Goal: Task Accomplishment & Management: Manage account settings

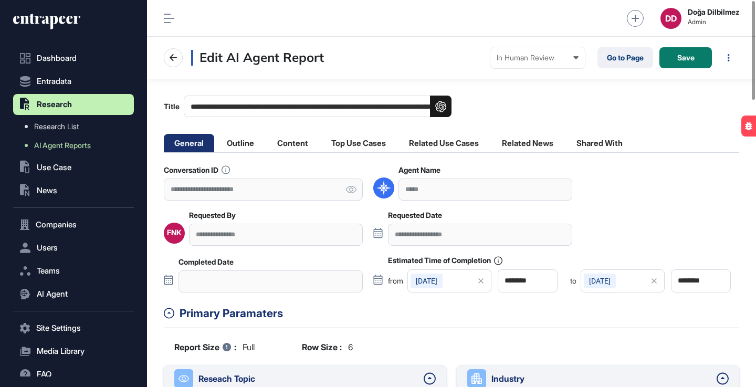
click at [531, 107] on div "**********" at bounding box center [451, 107] width 575 height 22
click at [360, 145] on li "Top Use Cases" at bounding box center [359, 143] width 76 height 18
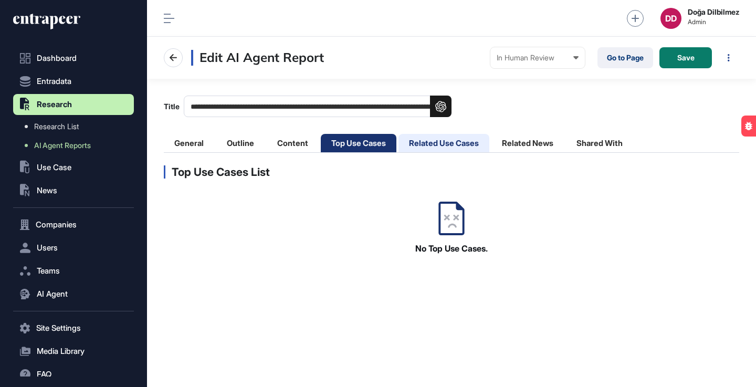
click at [446, 141] on li "Related Use Cases" at bounding box center [443, 143] width 91 height 18
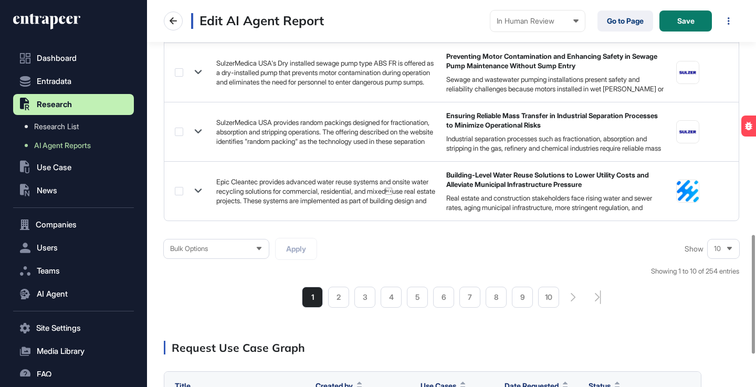
scroll to position [779, 0]
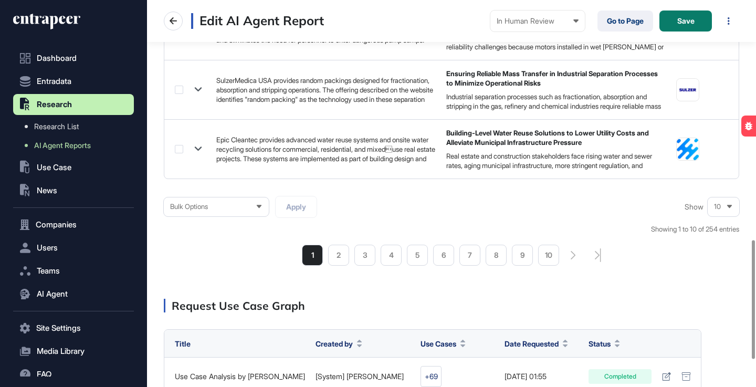
click at [723, 207] on div "10" at bounding box center [723, 206] width 31 height 20
click at [721, 172] on li "50" at bounding box center [723, 169] width 25 height 21
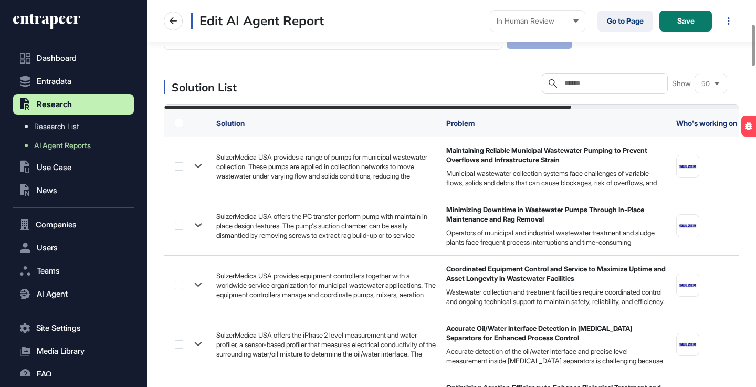
scroll to position [234, 0]
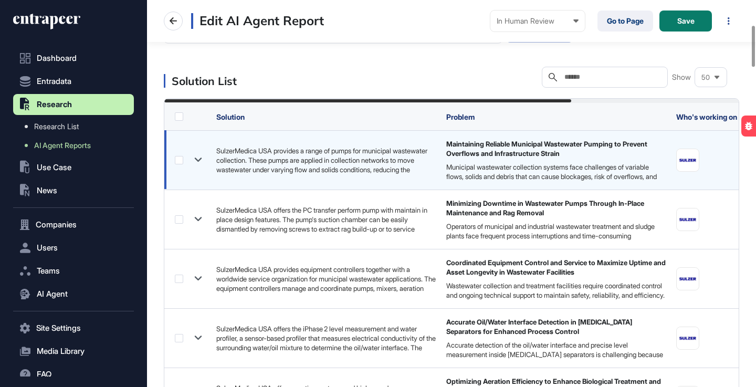
click at [202, 159] on icon at bounding box center [198, 159] width 15 height 15
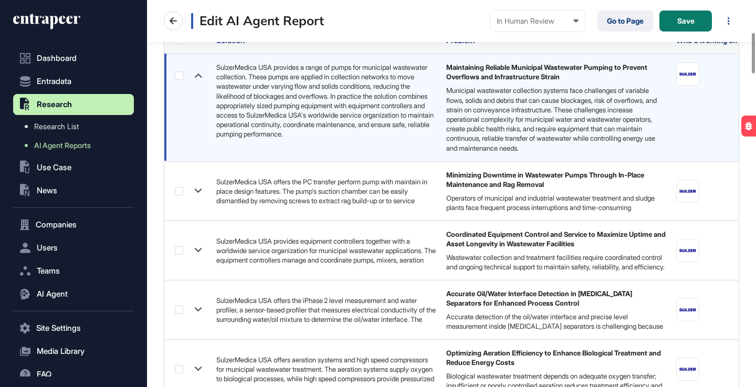
scroll to position [323, 0]
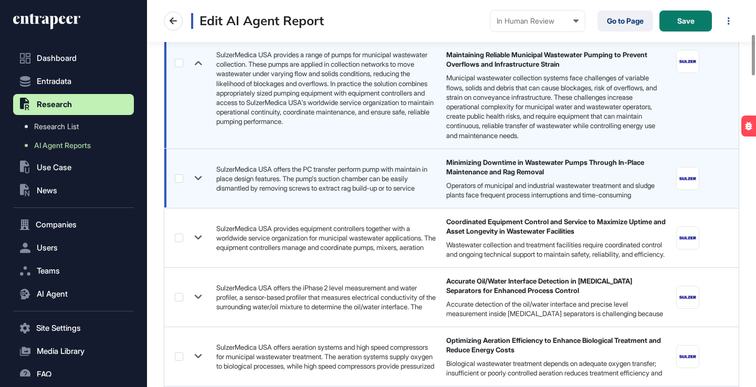
click at [198, 176] on icon at bounding box center [198, 178] width 15 height 15
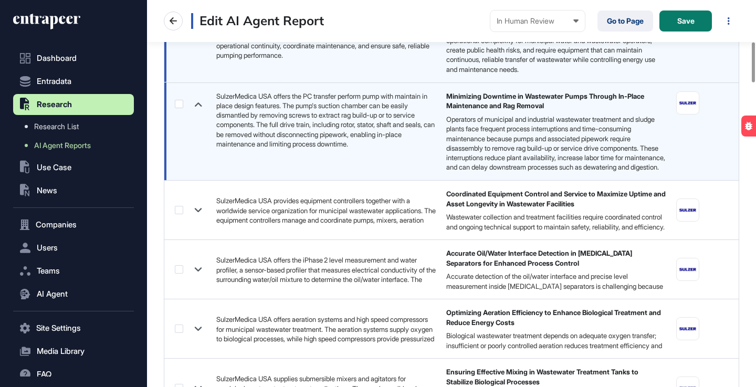
scroll to position [399, 0]
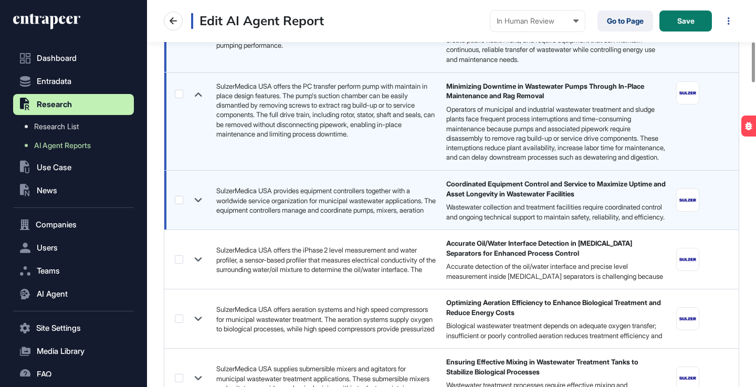
click at [200, 202] on icon at bounding box center [198, 200] width 7 height 4
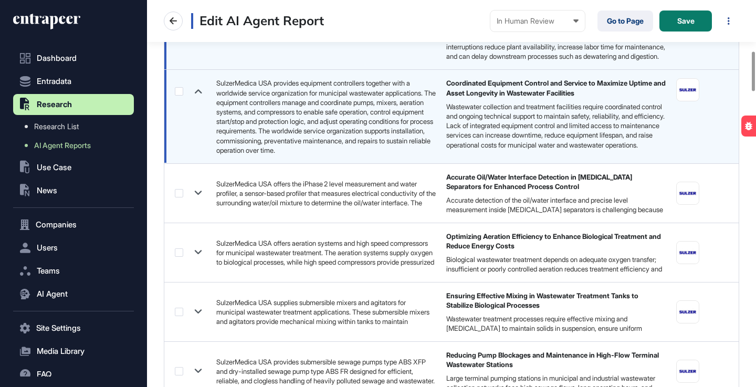
scroll to position [503, 0]
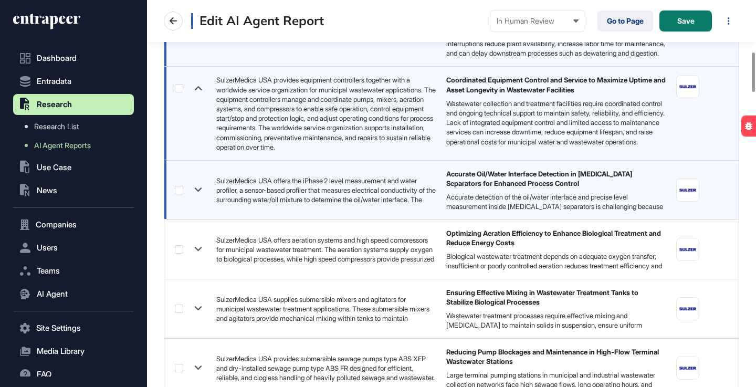
click at [201, 192] on icon at bounding box center [198, 190] width 7 height 4
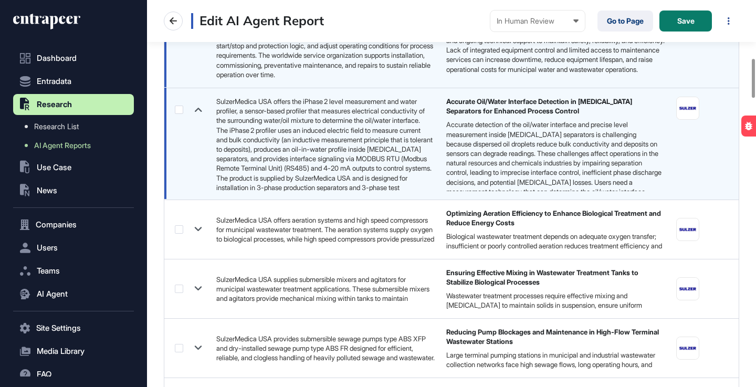
scroll to position [579, 0]
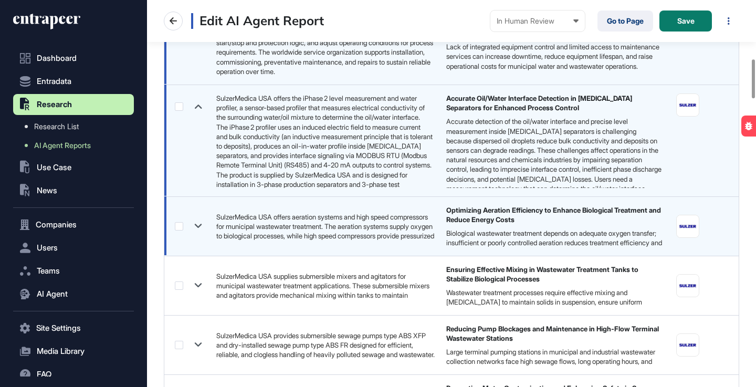
drag, startPoint x: 197, startPoint y: 246, endPoint x: 223, endPoint y: 246, distance: 26.2
click at [197, 228] on icon at bounding box center [198, 226] width 7 height 4
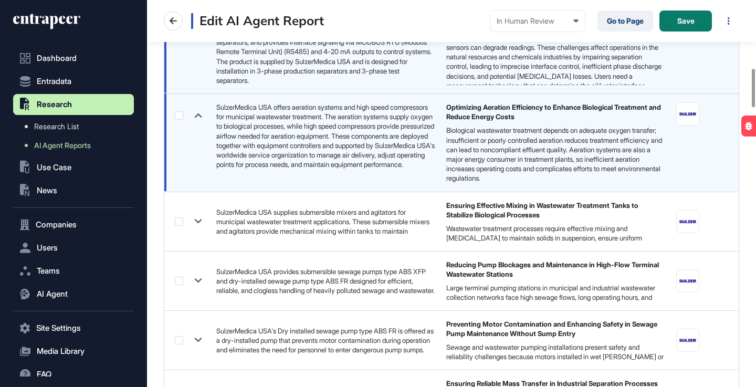
scroll to position [683, 0]
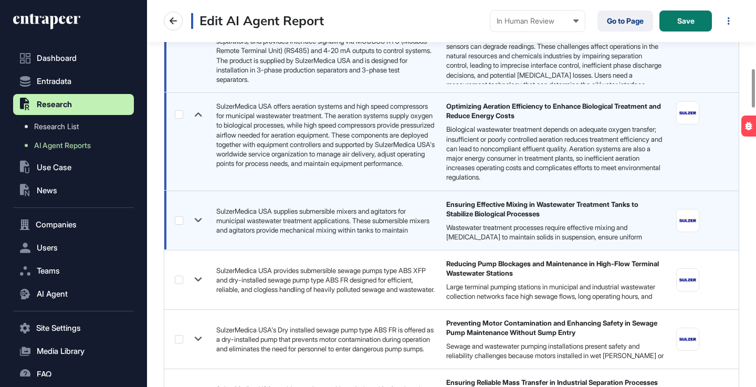
click at [197, 228] on icon at bounding box center [198, 220] width 15 height 15
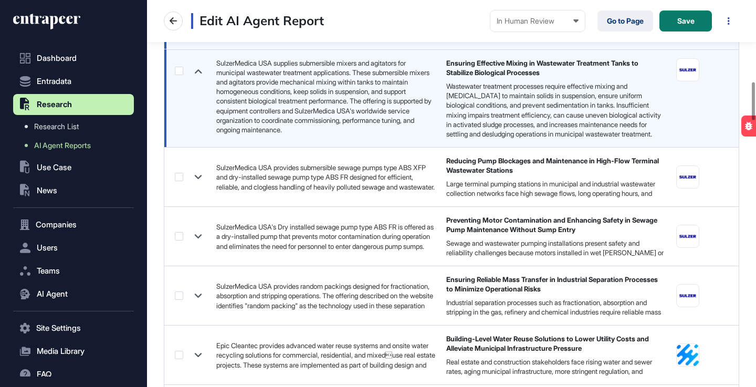
scroll to position [825, 0]
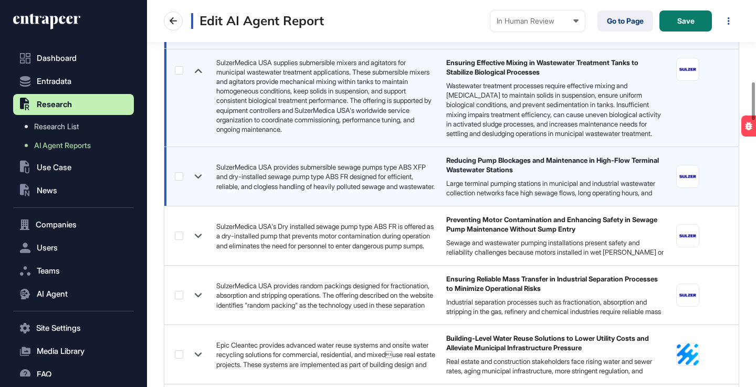
click at [196, 178] on icon at bounding box center [198, 176] width 7 height 4
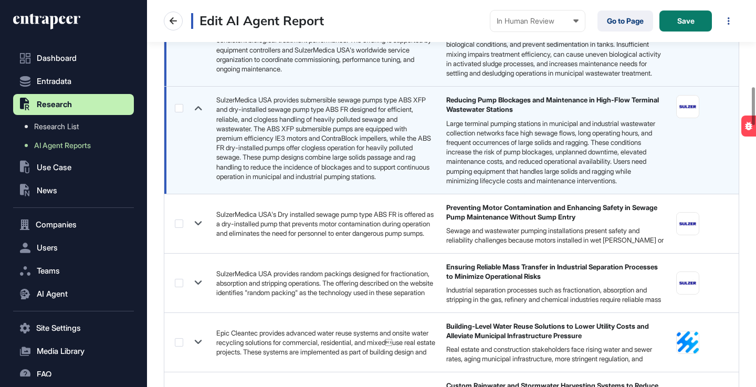
scroll to position [912, 0]
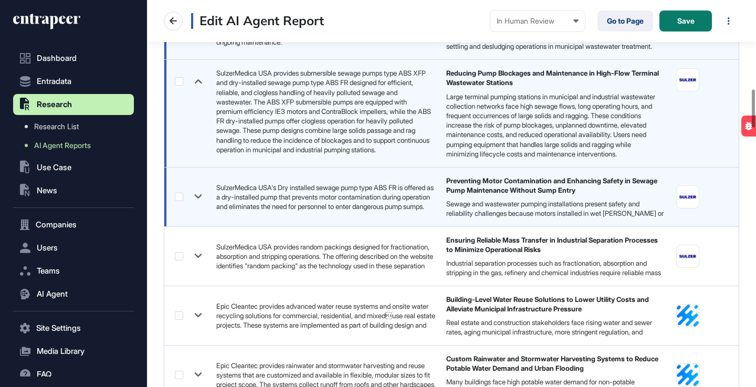
click at [200, 199] on icon at bounding box center [198, 197] width 7 height 4
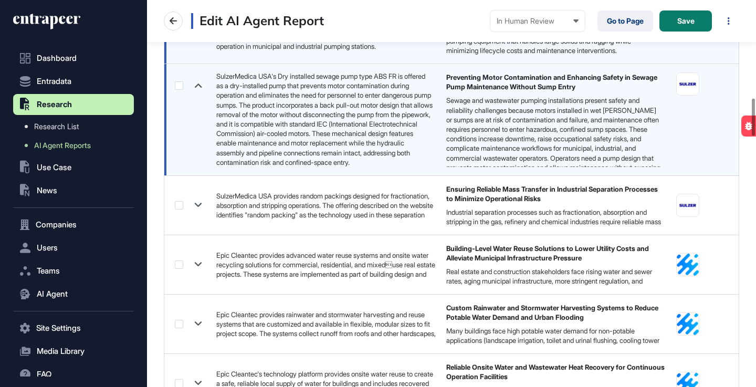
scroll to position [1022, 0]
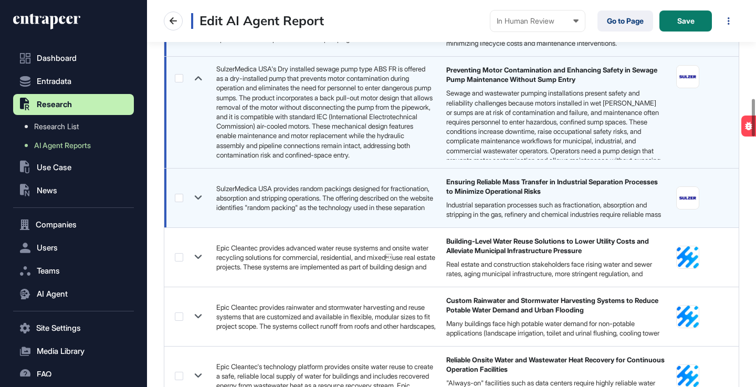
click at [199, 200] on icon at bounding box center [198, 198] width 7 height 4
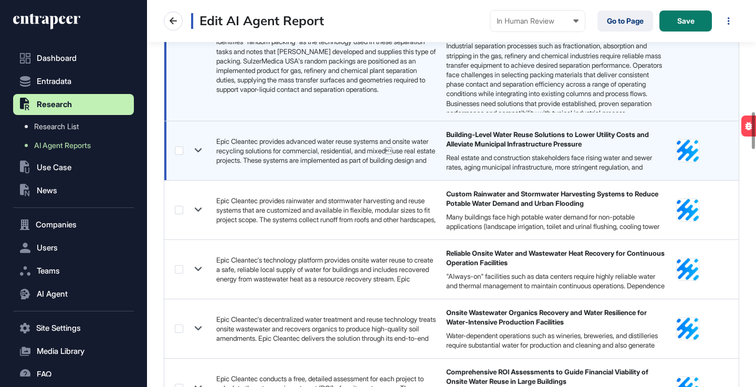
scroll to position [1186, 0]
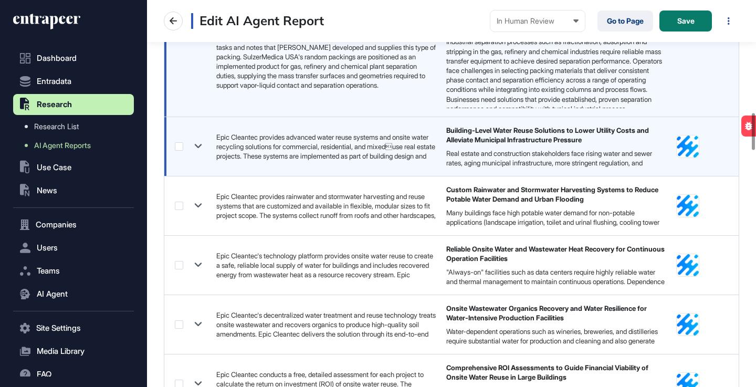
click at [198, 154] on icon at bounding box center [198, 146] width 15 height 15
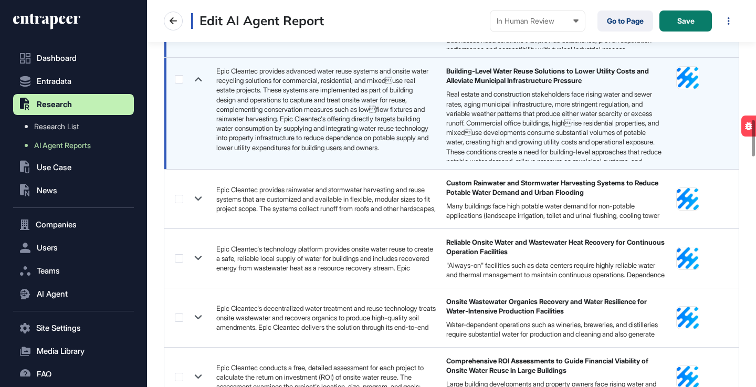
scroll to position [1276, 0]
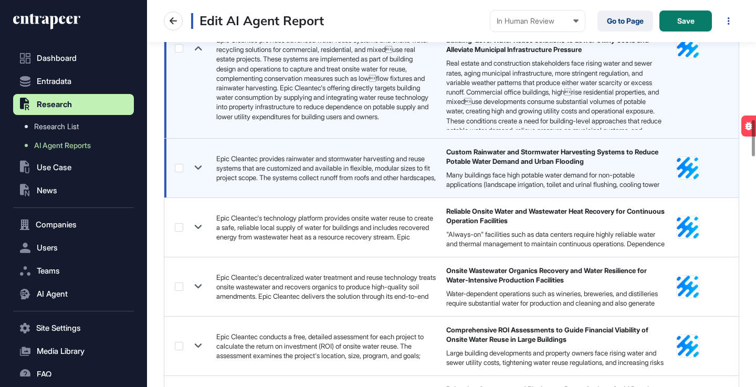
click at [198, 170] on icon at bounding box center [198, 168] width 7 height 4
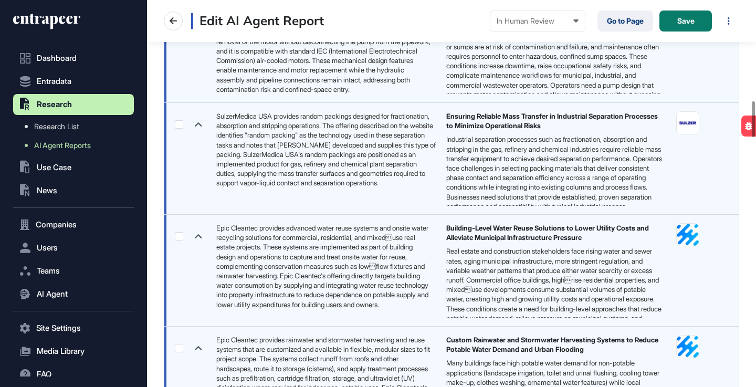
scroll to position [1088, 0]
click at [199, 132] on icon at bounding box center [198, 124] width 15 height 15
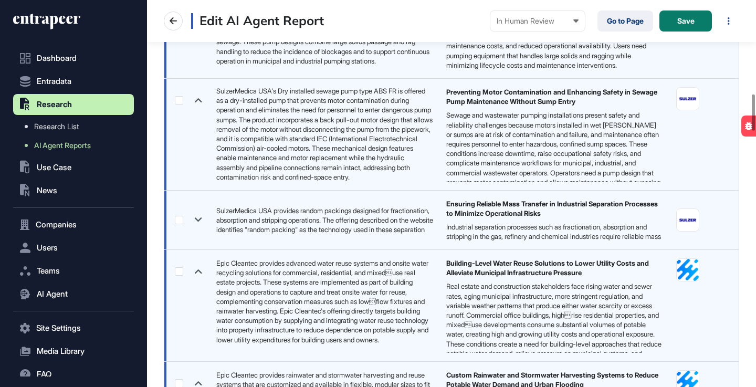
scroll to position [999, 0]
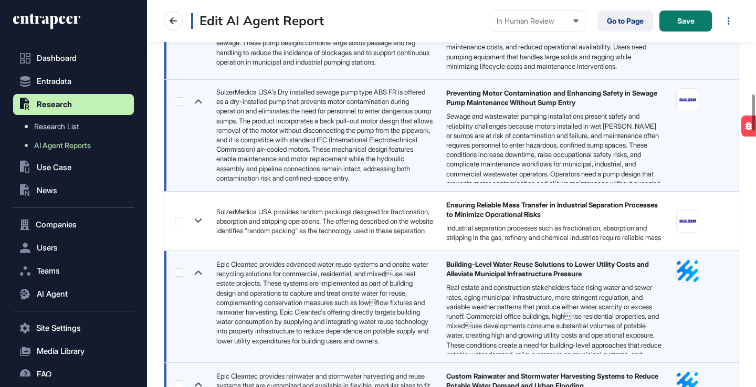
click at [199, 109] on icon at bounding box center [198, 100] width 15 height 15
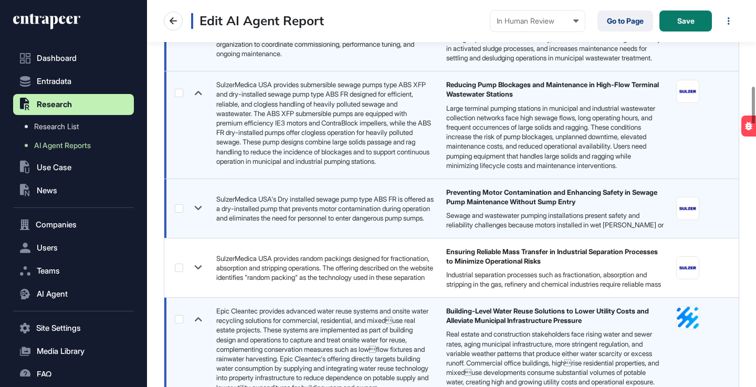
scroll to position [893, 0]
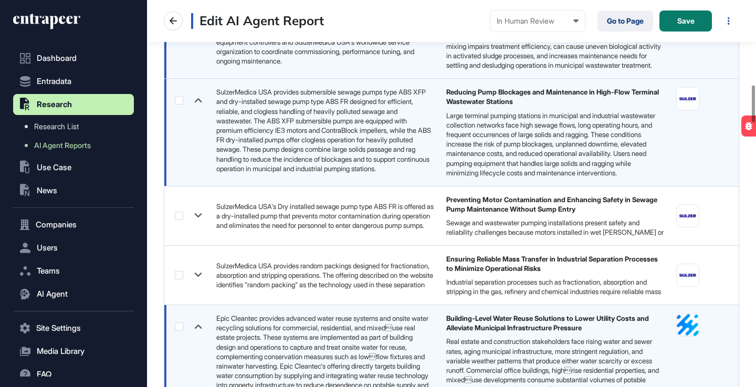
click at [196, 108] on icon at bounding box center [198, 99] width 15 height 15
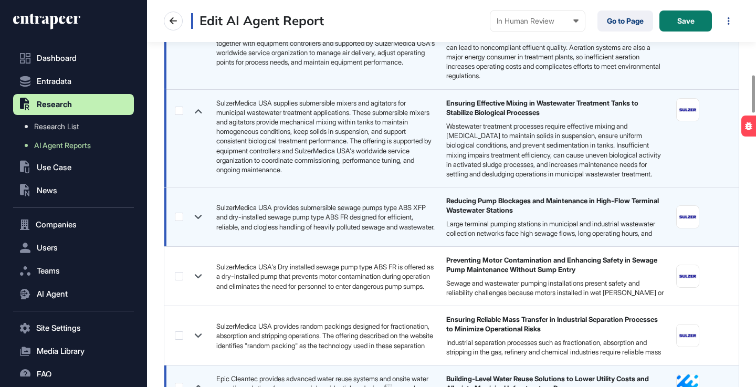
scroll to position [775, 0]
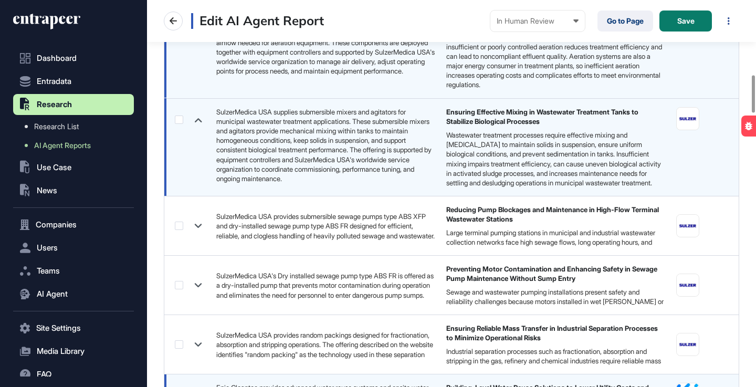
click at [201, 128] on icon at bounding box center [198, 119] width 15 height 15
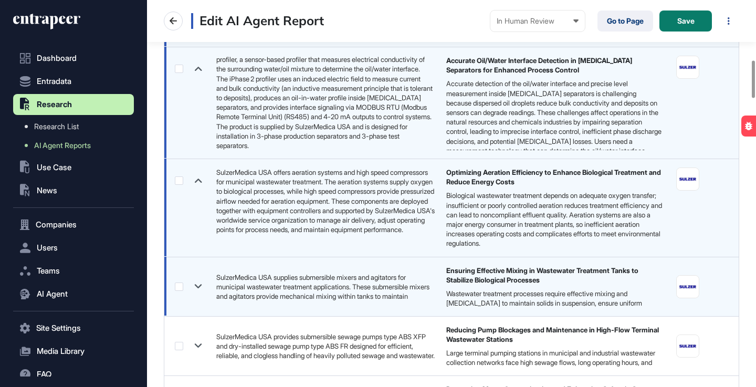
scroll to position [615, 0]
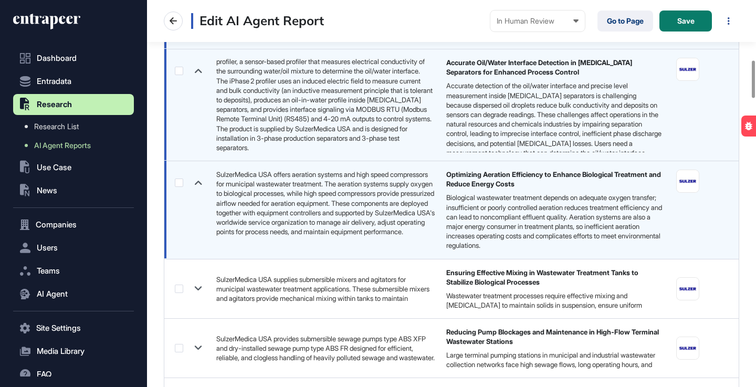
click at [199, 190] on icon at bounding box center [198, 182] width 15 height 15
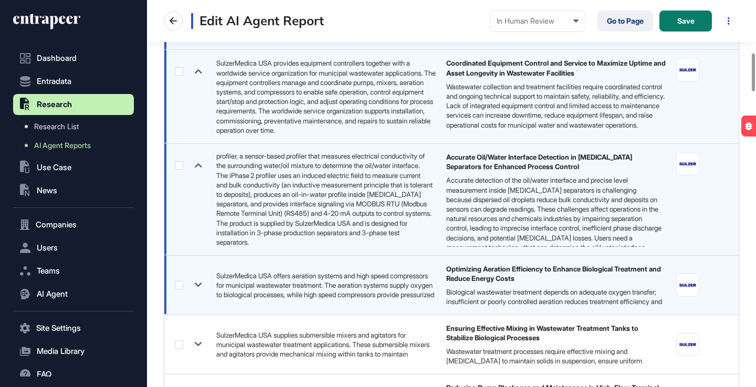
scroll to position [518, 0]
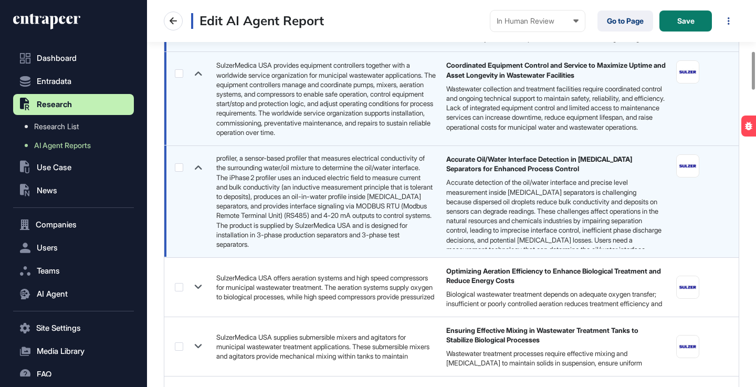
click at [197, 170] on icon at bounding box center [198, 167] width 7 height 4
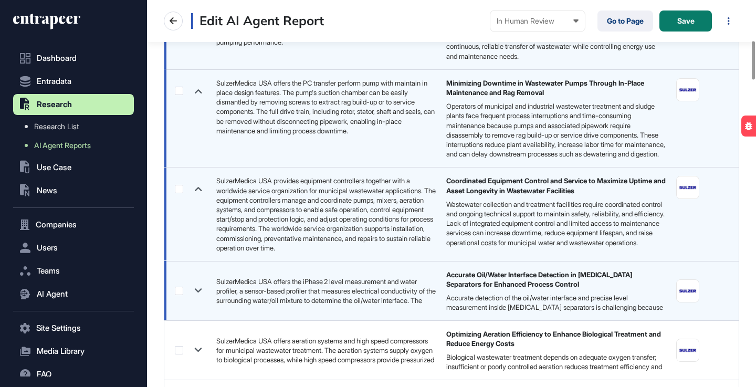
scroll to position [373, 0]
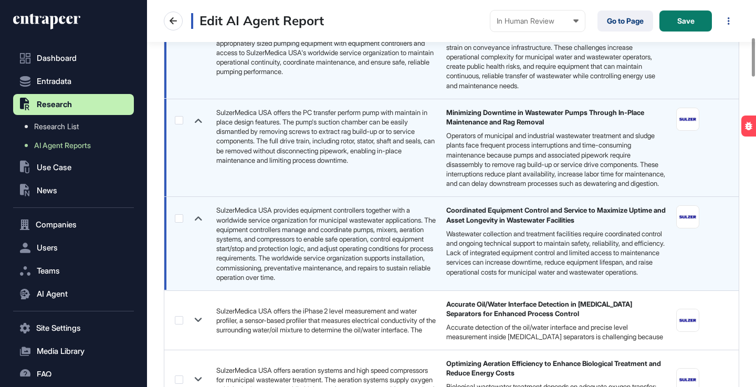
click at [196, 220] on icon at bounding box center [198, 218] width 7 height 4
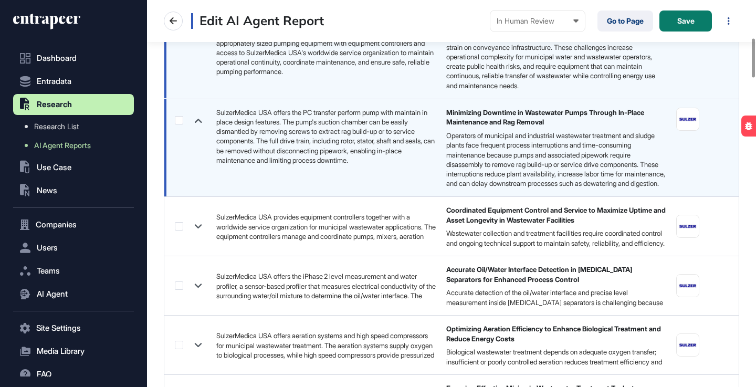
click at [194, 115] on icon at bounding box center [198, 120] width 15 height 15
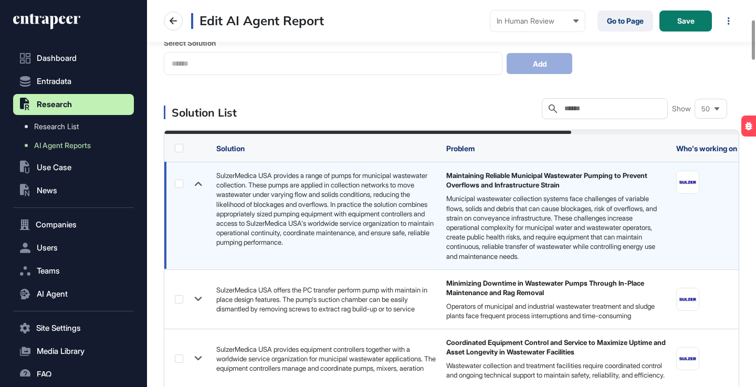
scroll to position [189, 0]
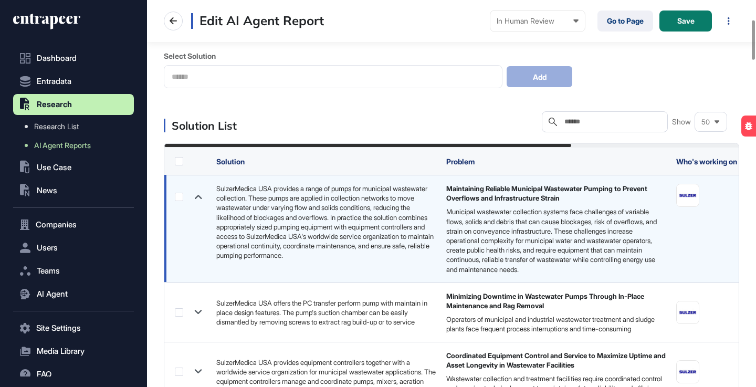
click at [200, 197] on icon at bounding box center [198, 197] width 7 height 4
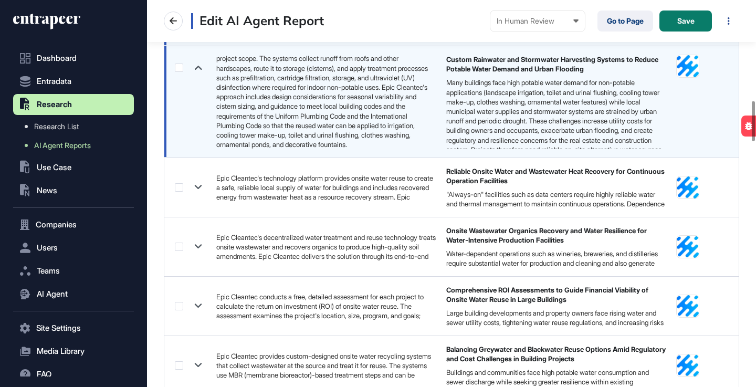
scroll to position [970, 0]
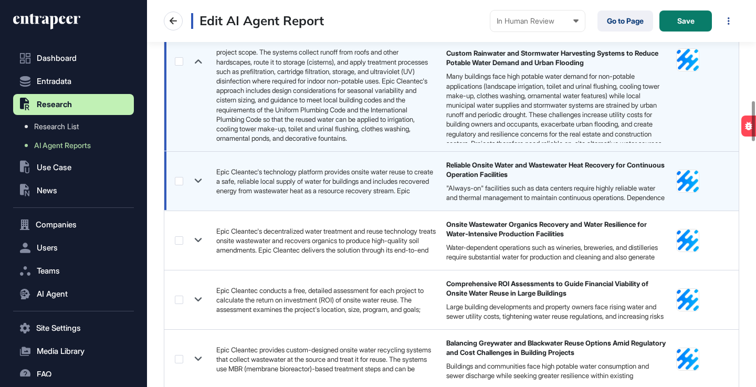
click at [201, 181] on icon at bounding box center [198, 180] width 15 height 15
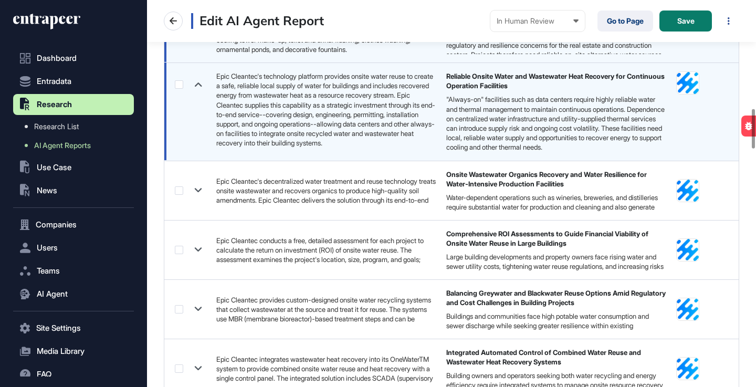
scroll to position [1064, 0]
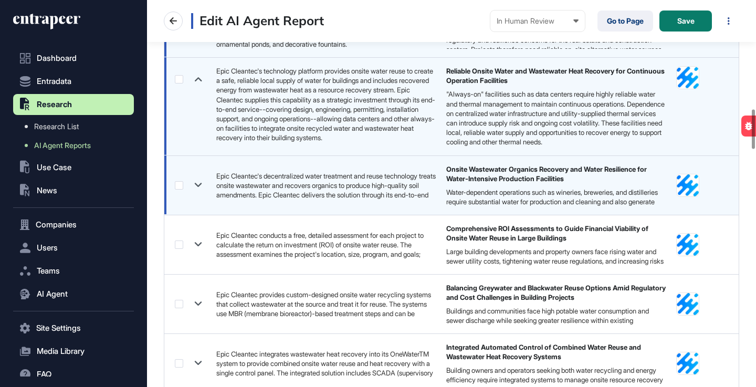
click at [199, 192] on icon at bounding box center [198, 184] width 15 height 15
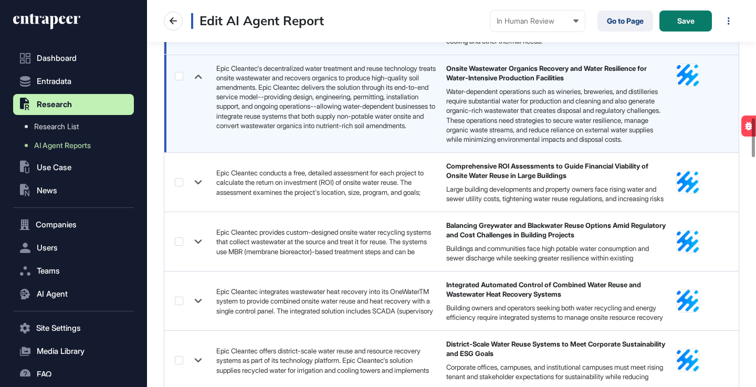
scroll to position [1166, 0]
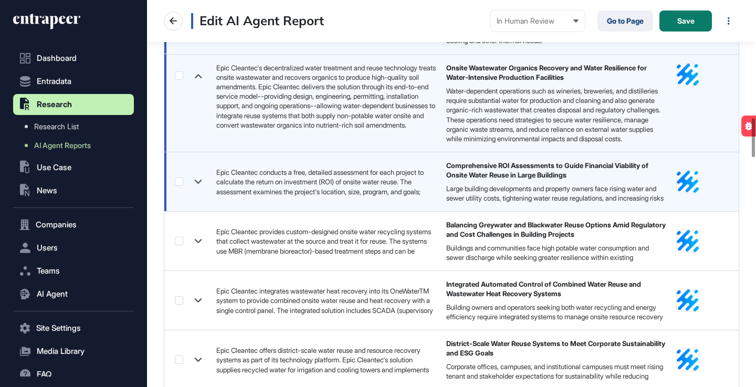
click at [201, 184] on icon at bounding box center [198, 182] width 7 height 4
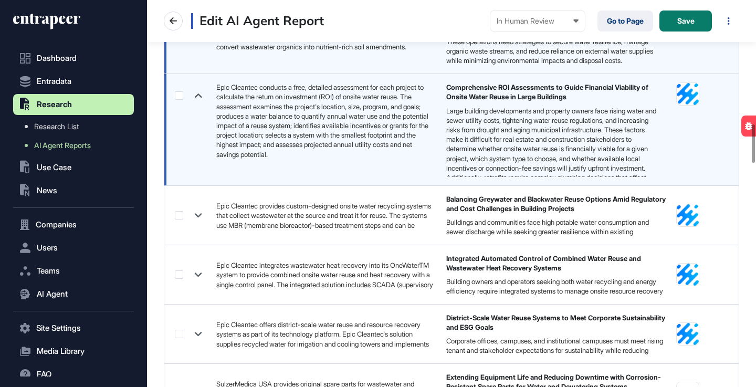
scroll to position [1261, 0]
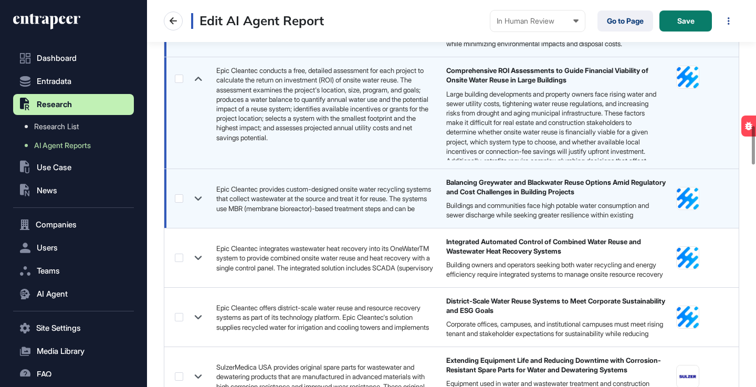
click at [197, 206] on icon at bounding box center [198, 198] width 15 height 15
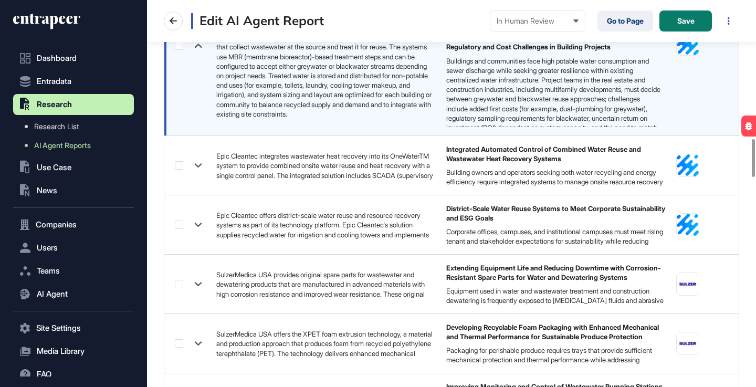
scroll to position [1411, 0]
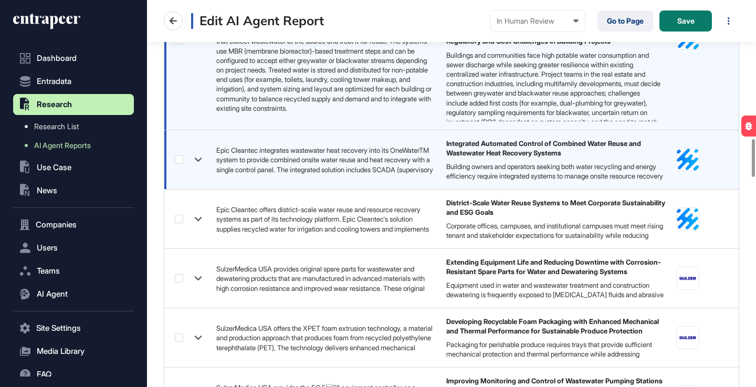
click at [195, 162] on icon at bounding box center [198, 159] width 7 height 4
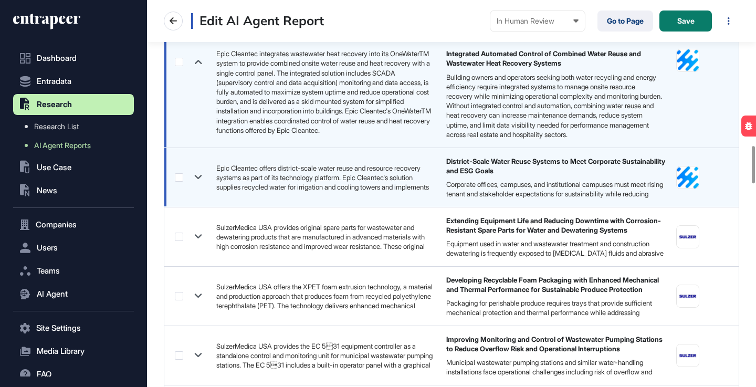
scroll to position [1529, 0]
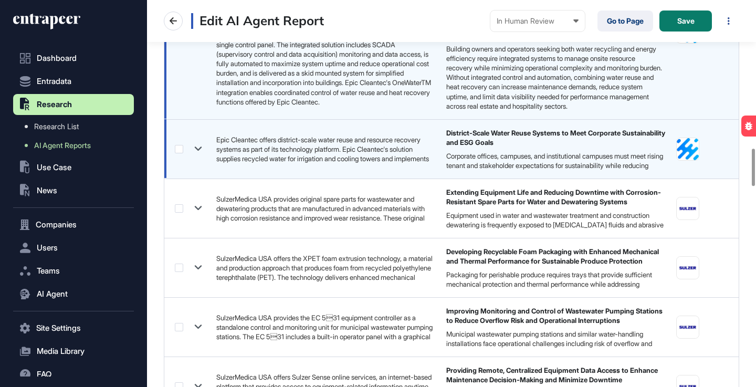
click at [196, 151] on icon at bounding box center [198, 149] width 7 height 4
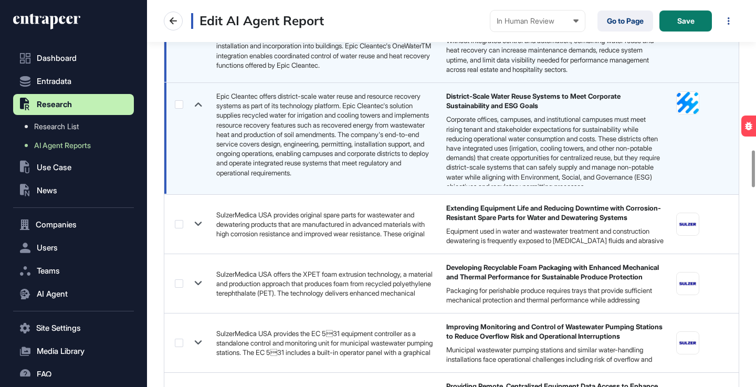
scroll to position [15, 0]
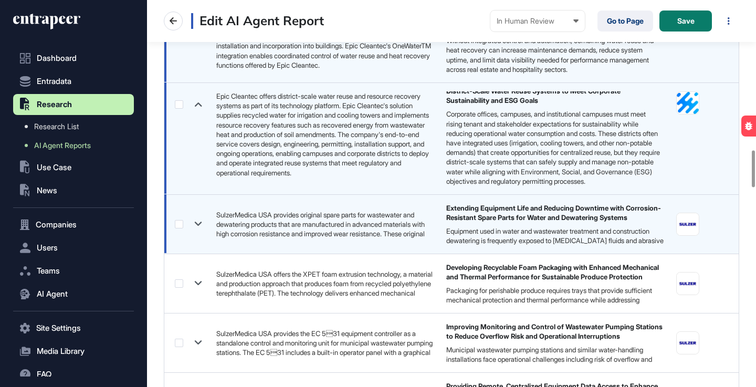
click at [196, 231] on icon at bounding box center [198, 223] width 15 height 15
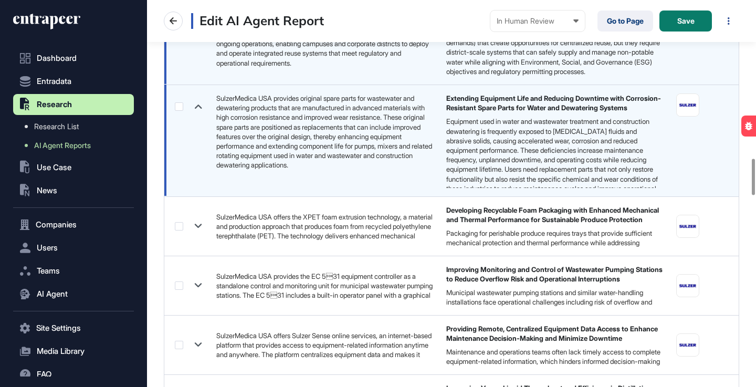
scroll to position [1676, 0]
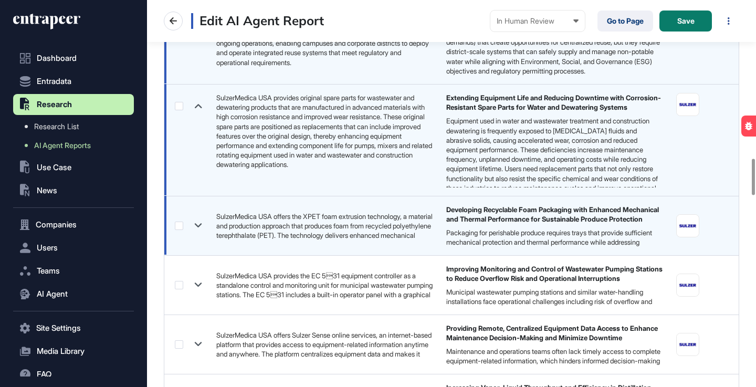
click at [198, 233] on icon at bounding box center [198, 225] width 15 height 15
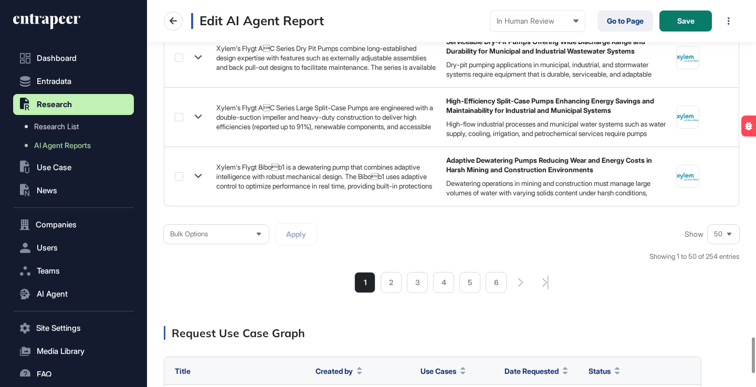
scroll to position [3615, 0]
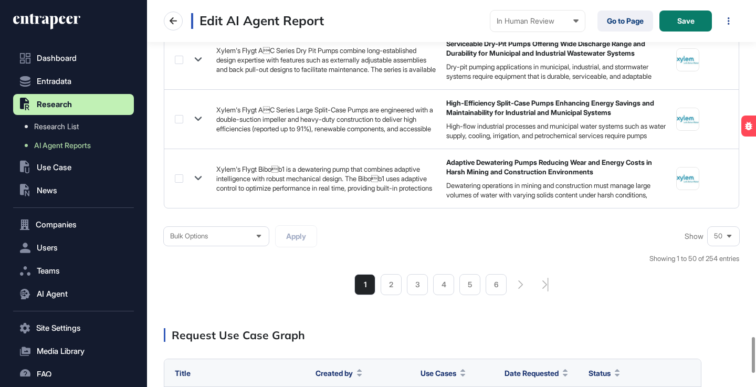
click at [729, 238] on icon at bounding box center [729, 236] width 5 height 3
click at [716, 230] on li "100" at bounding box center [723, 219] width 25 height 21
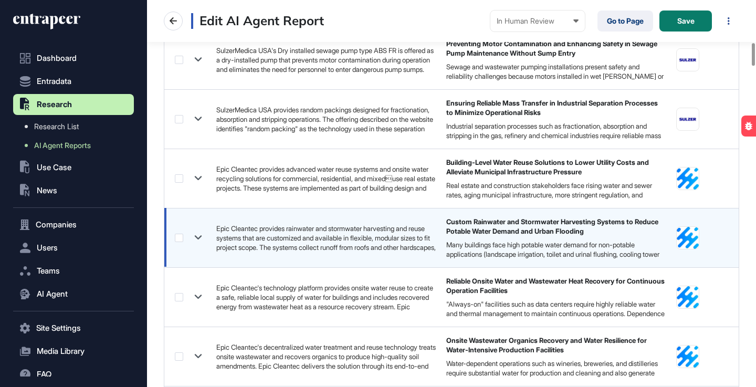
scroll to position [721, 0]
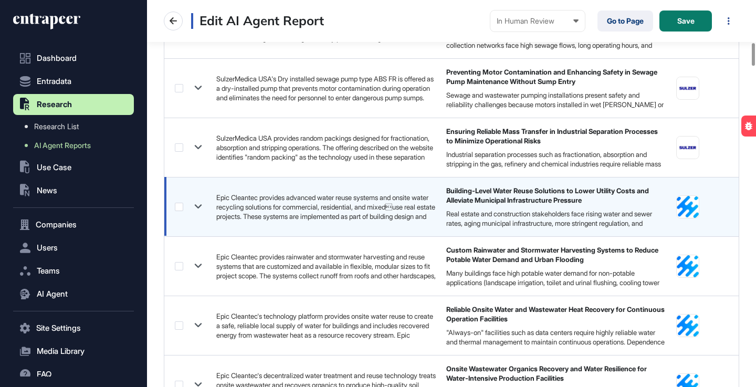
click at [199, 206] on icon at bounding box center [198, 206] width 15 height 15
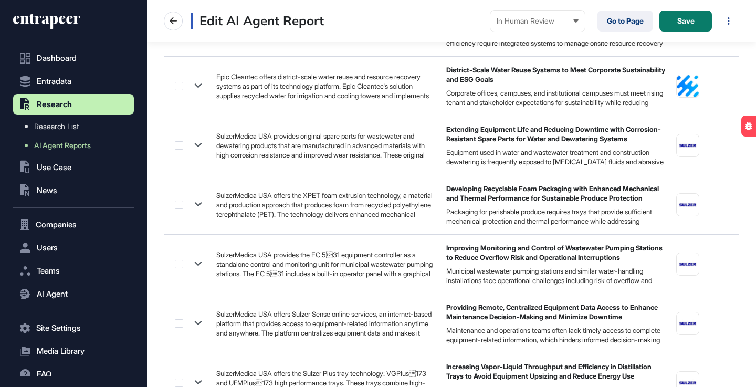
scroll to position [4336, 0]
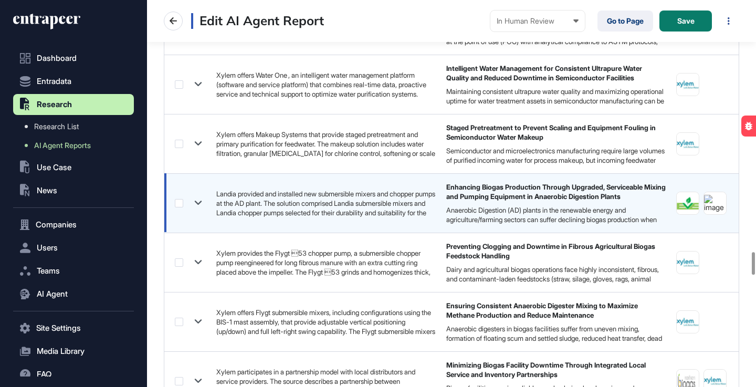
click at [196, 202] on icon at bounding box center [198, 202] width 15 height 15
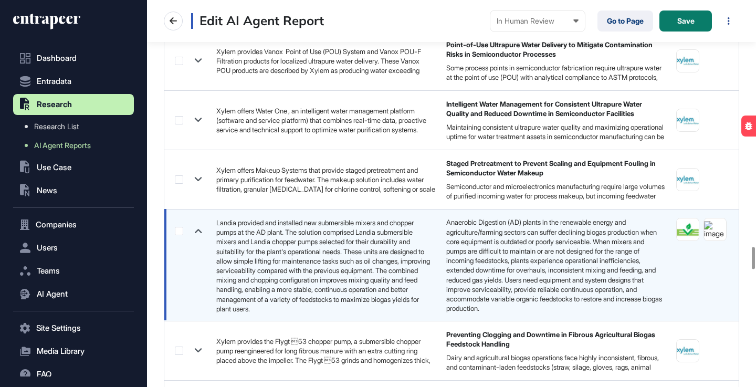
scroll to position [4270, 0]
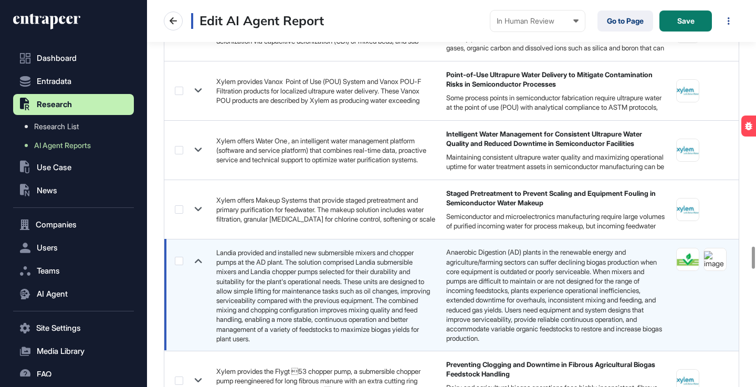
click at [199, 261] on icon at bounding box center [198, 261] width 7 height 4
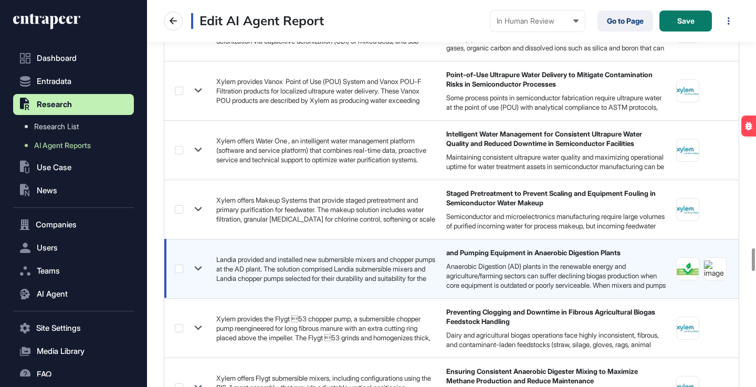
scroll to position [9, 0]
click at [198, 271] on icon at bounding box center [198, 268] width 15 height 15
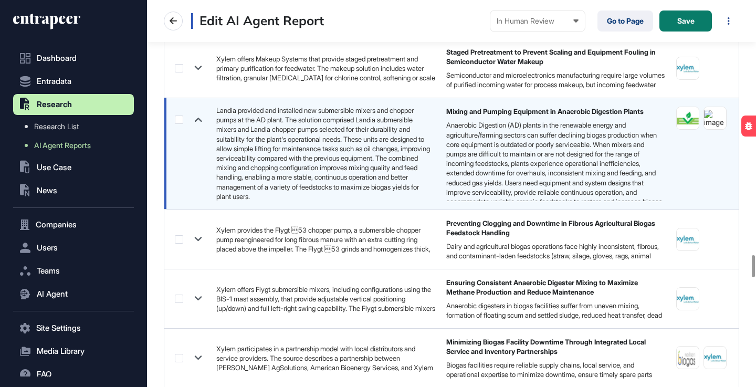
scroll to position [4433, 0]
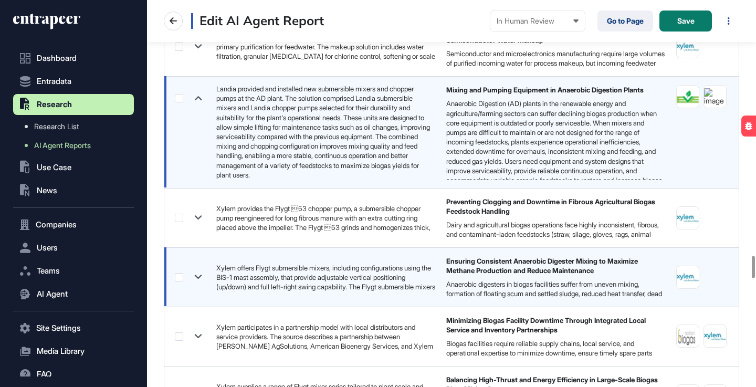
click at [198, 275] on icon at bounding box center [198, 276] width 15 height 15
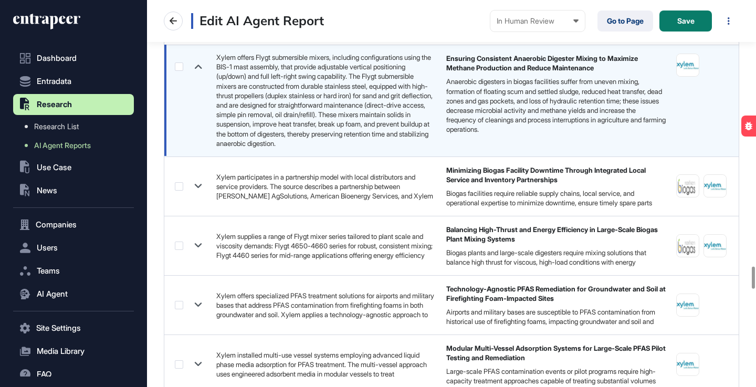
scroll to position [4658, 0]
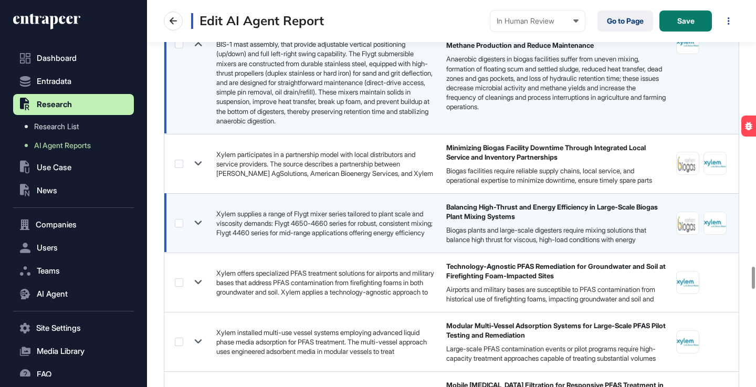
click at [202, 224] on icon at bounding box center [198, 222] width 15 height 15
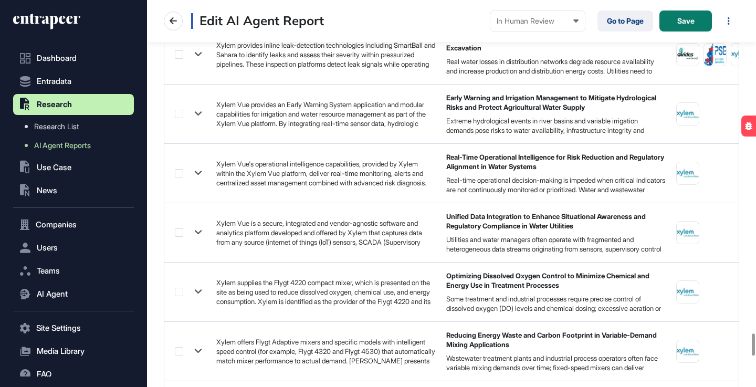
scroll to position [5882, 0]
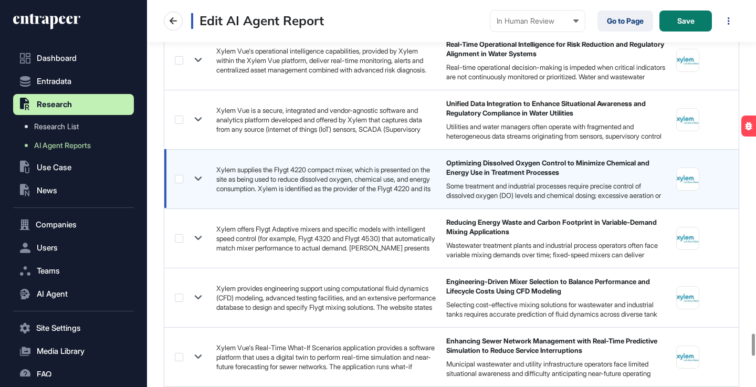
click at [199, 178] on icon at bounding box center [198, 179] width 7 height 4
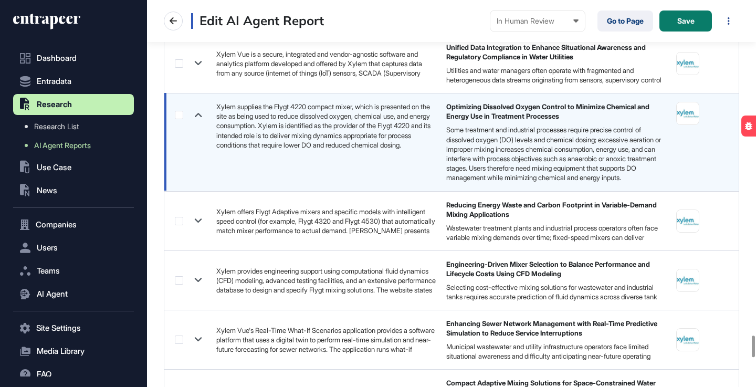
scroll to position [5953, 0]
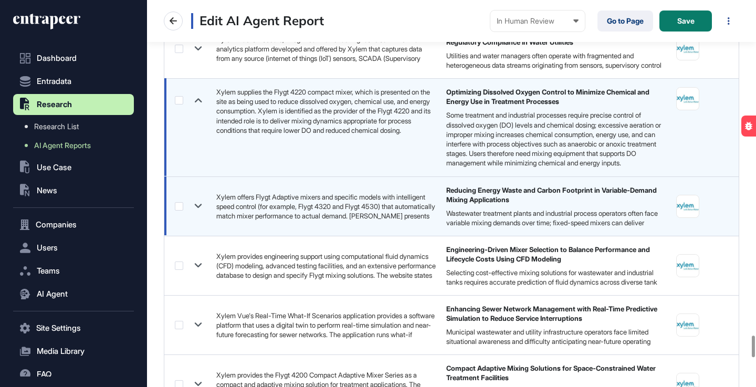
click at [198, 208] on icon at bounding box center [198, 206] width 7 height 4
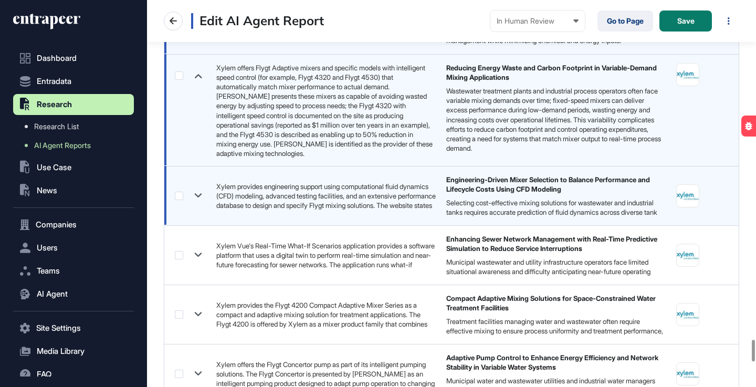
scroll to position [6060, 0]
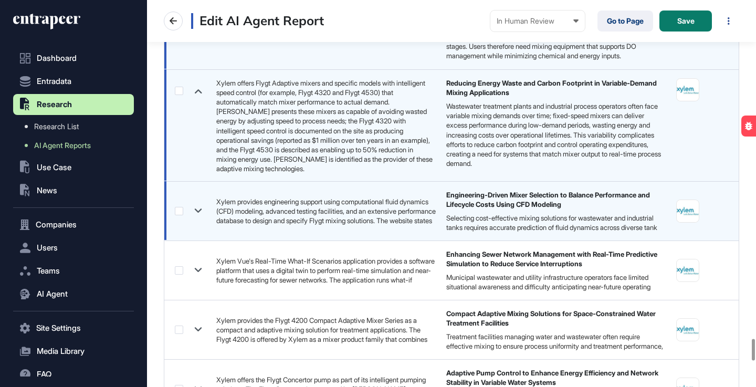
click at [195, 213] on icon at bounding box center [198, 210] width 7 height 4
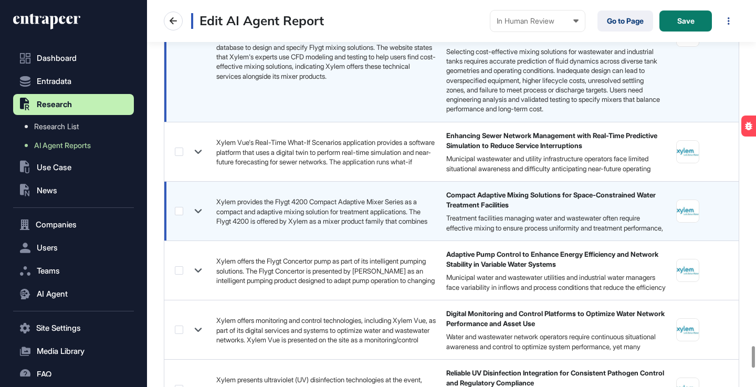
scroll to position [6238, 0]
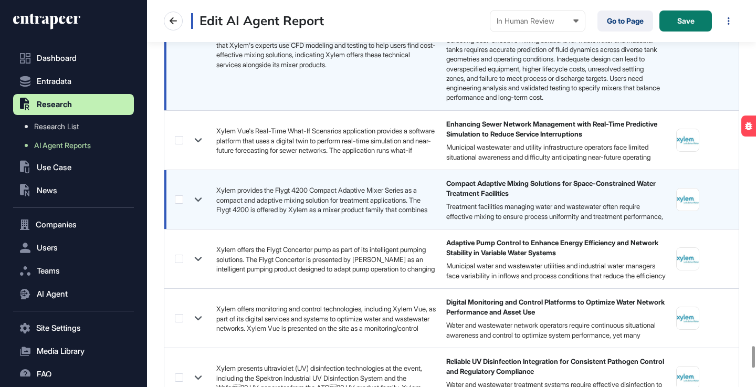
click at [197, 207] on icon at bounding box center [198, 199] width 15 height 15
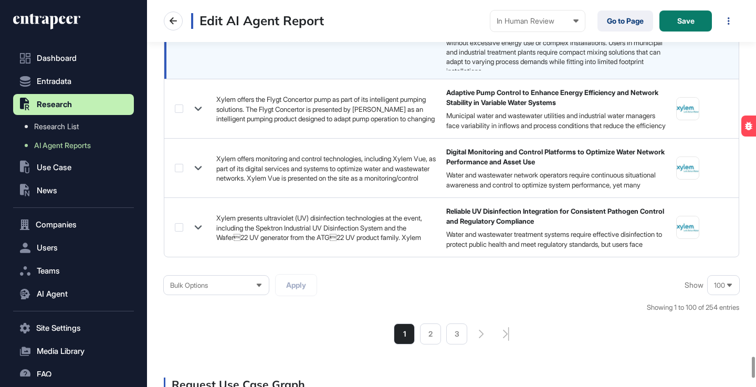
scroll to position [6475, 0]
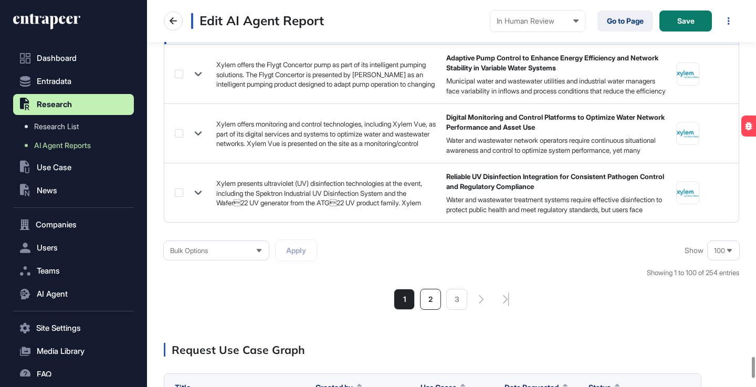
click at [430, 310] on li "2" at bounding box center [430, 299] width 21 height 21
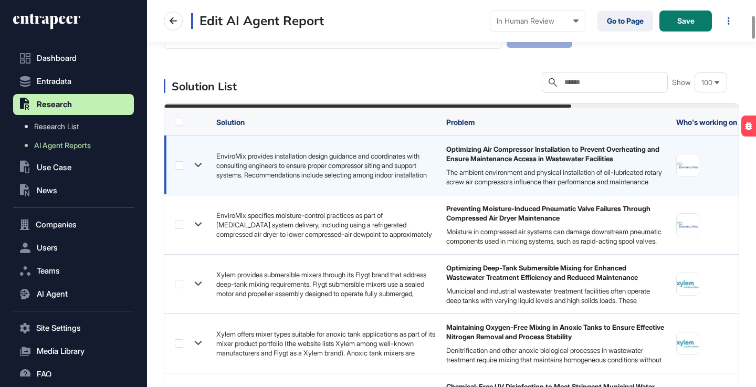
scroll to position [305, 0]
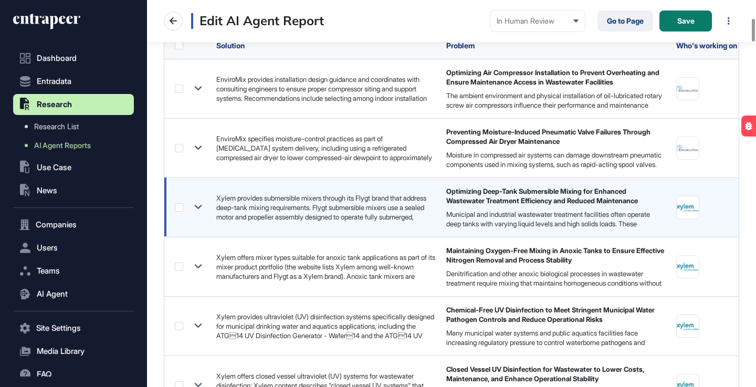
click at [200, 206] on icon at bounding box center [198, 207] width 7 height 4
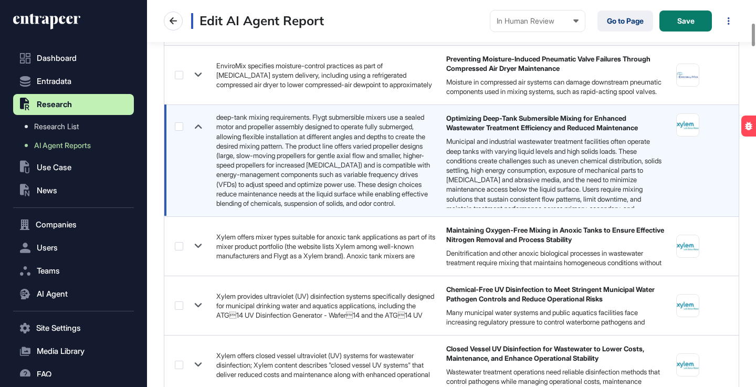
scroll to position [406, 0]
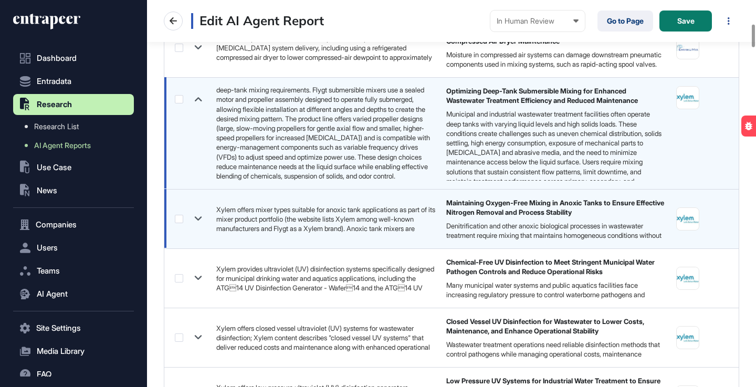
click at [198, 217] on icon at bounding box center [198, 218] width 15 height 15
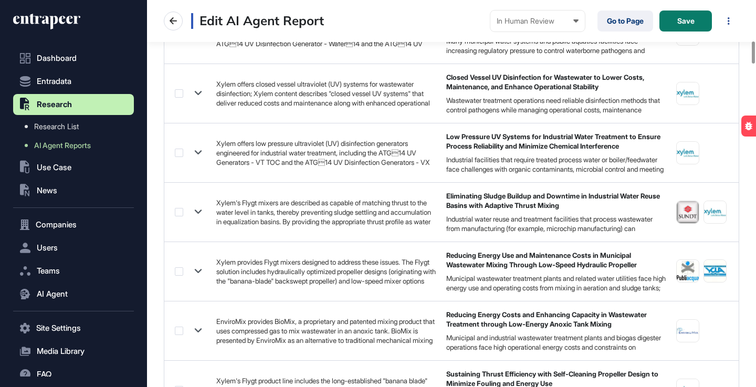
scroll to position [706, 0]
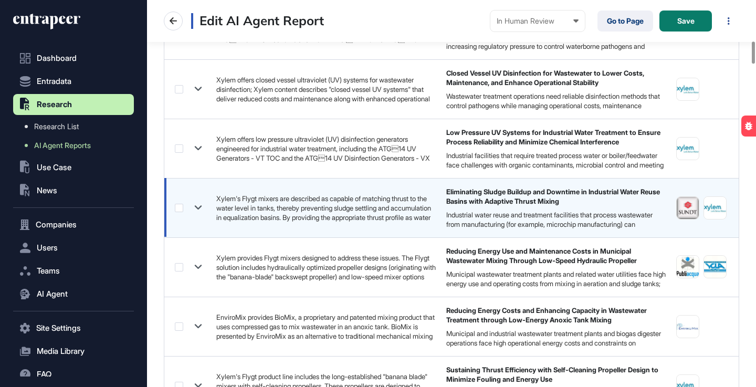
click at [197, 207] on icon at bounding box center [198, 207] width 15 height 15
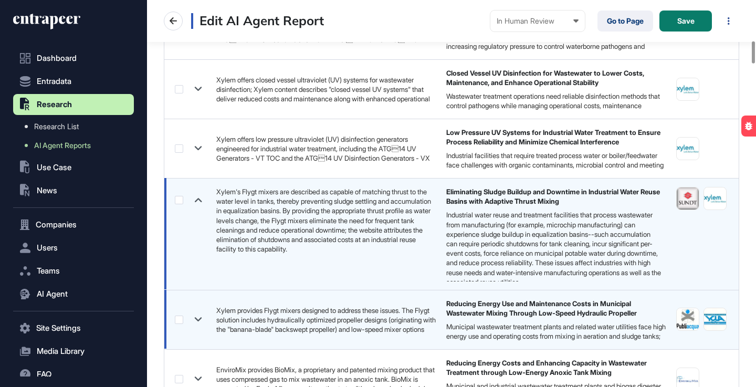
click at [199, 319] on icon at bounding box center [198, 320] width 7 height 4
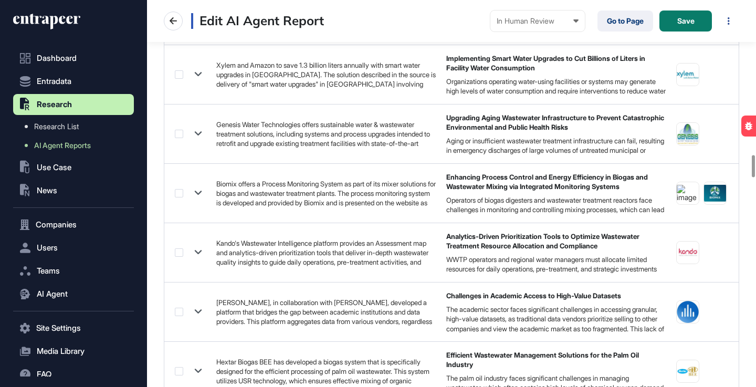
scroll to position [2734, 0]
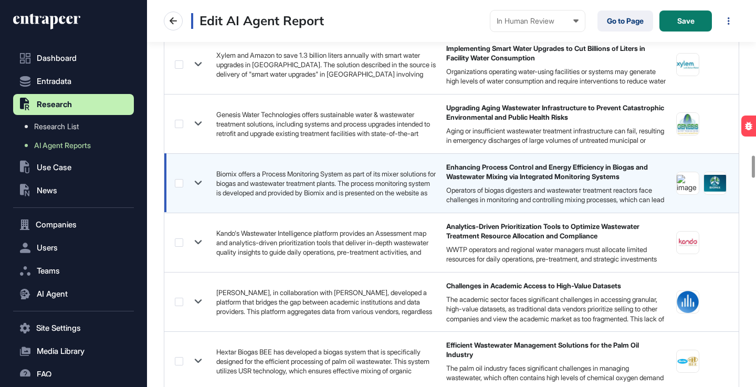
click at [200, 181] on icon at bounding box center [198, 182] width 15 height 15
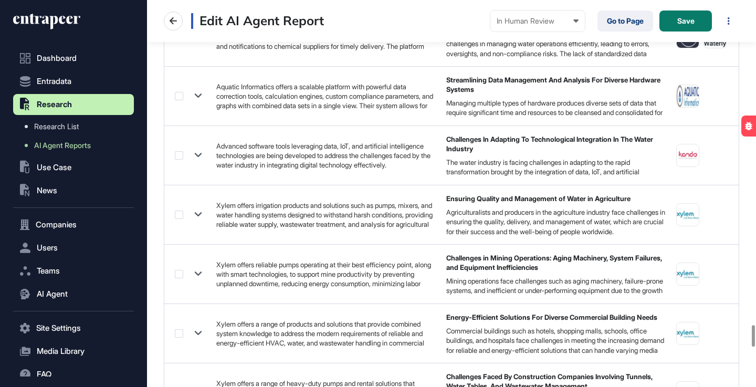
scroll to position [5761, 0]
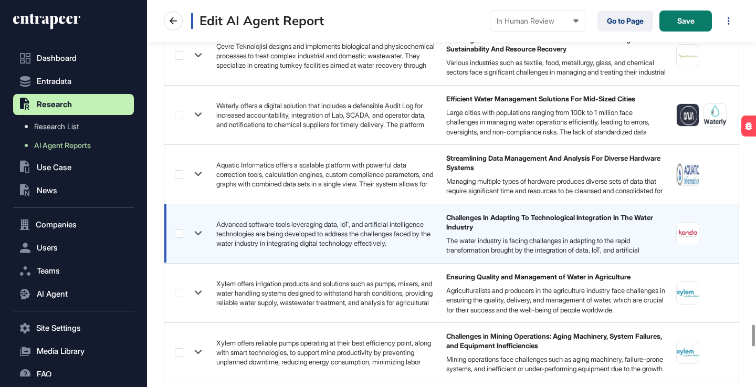
click at [202, 234] on icon at bounding box center [198, 233] width 15 height 15
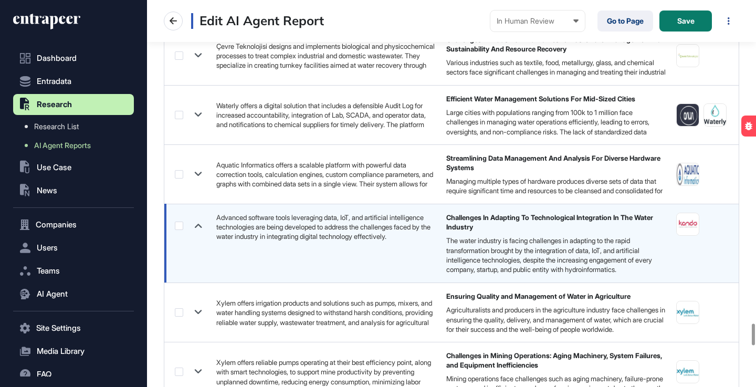
click at [202, 234] on td at bounding box center [187, 243] width 47 height 79
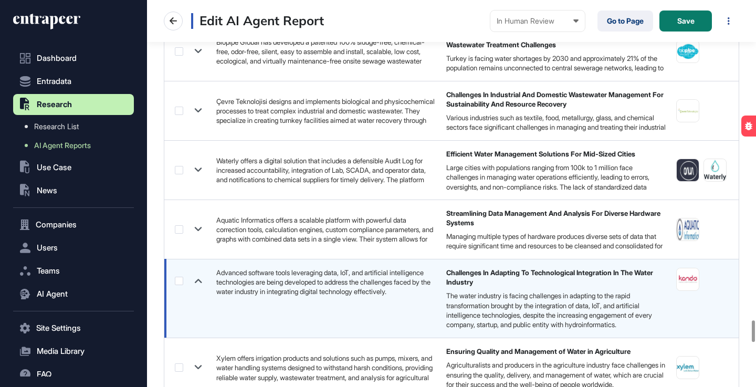
scroll to position [5697, 0]
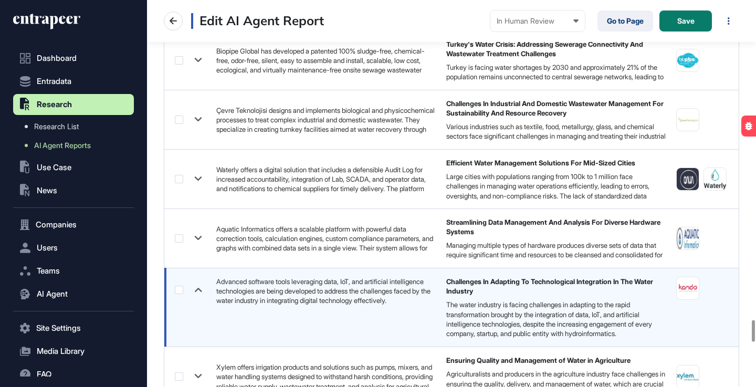
click at [202, 234] on icon at bounding box center [198, 237] width 15 height 15
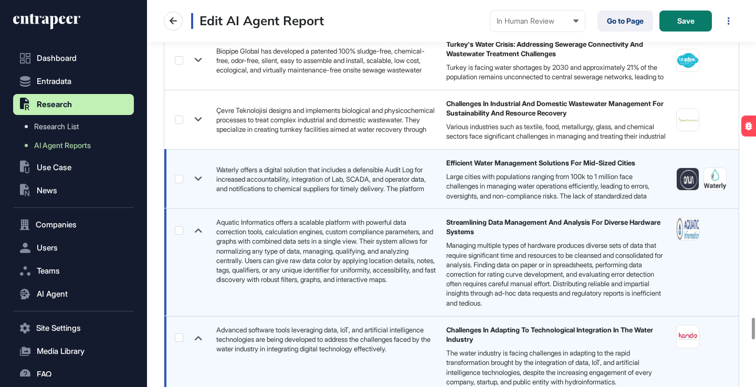
click at [197, 176] on icon at bounding box center [198, 178] width 15 height 15
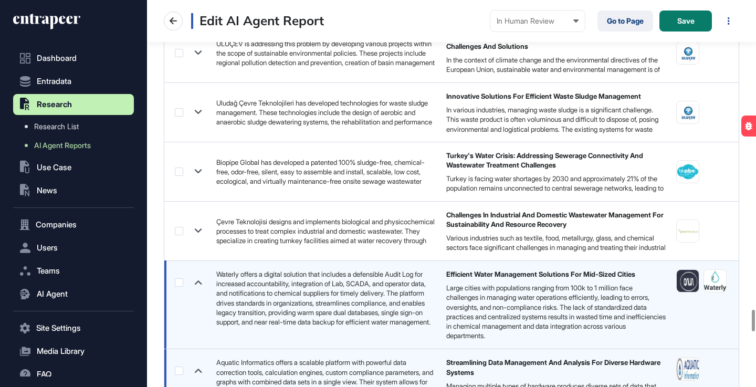
scroll to position [5577, 0]
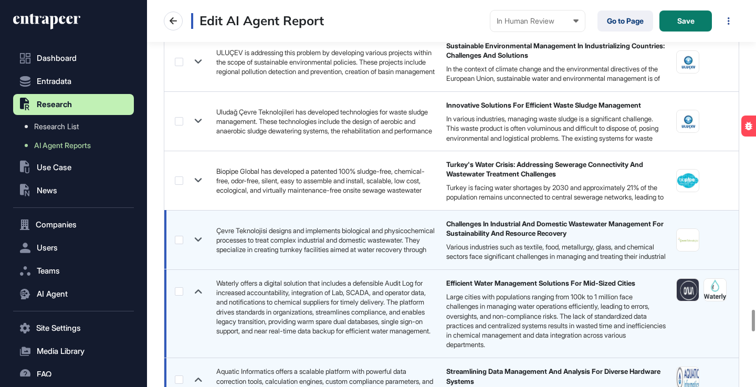
click at [197, 241] on icon at bounding box center [198, 240] width 7 height 4
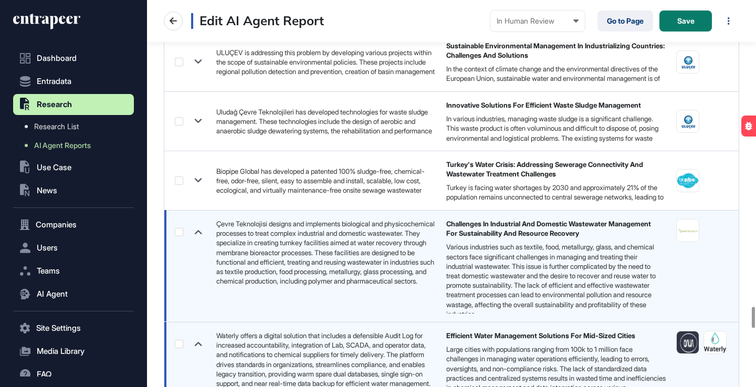
scroll to position [5531, 0]
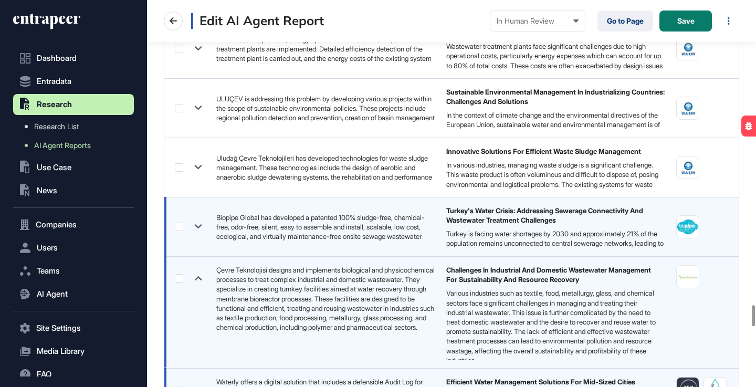
click at [201, 227] on icon at bounding box center [198, 226] width 15 height 15
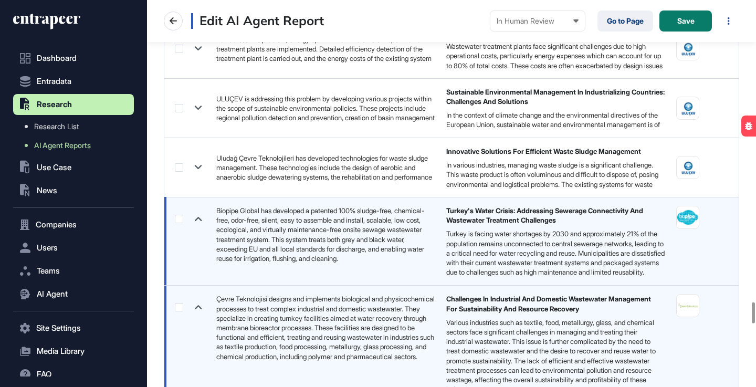
scroll to position [5511, 0]
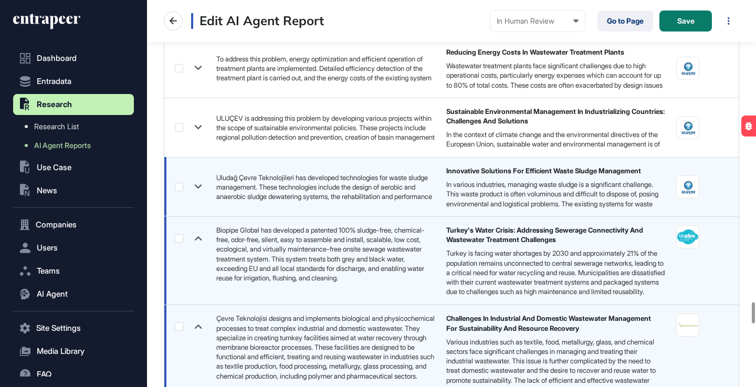
click at [200, 185] on icon at bounding box center [198, 187] width 7 height 4
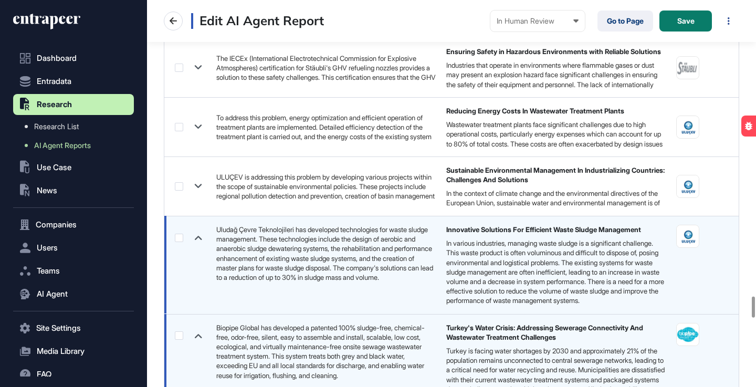
scroll to position [5434, 0]
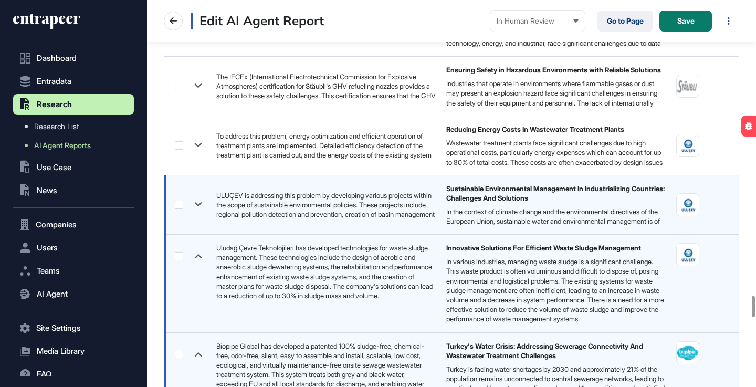
click at [198, 201] on icon at bounding box center [198, 204] width 15 height 15
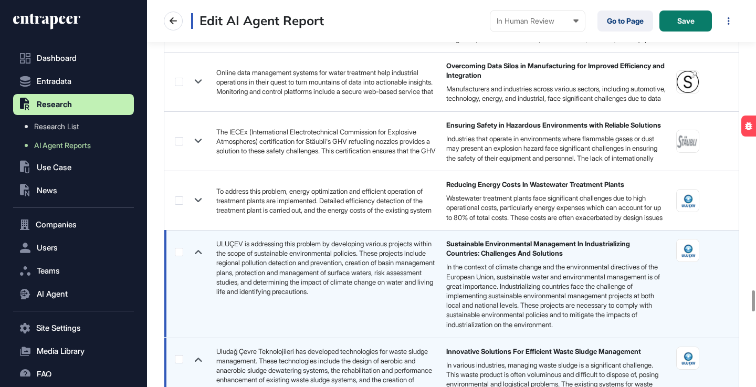
scroll to position [5370, 0]
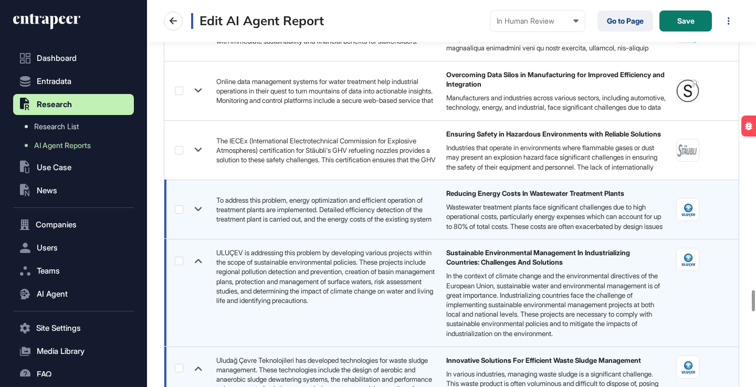
click at [198, 213] on icon at bounding box center [198, 209] width 15 height 15
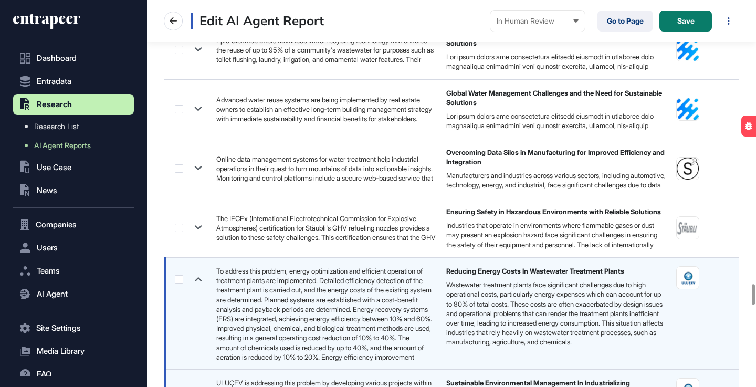
scroll to position [5290, 0]
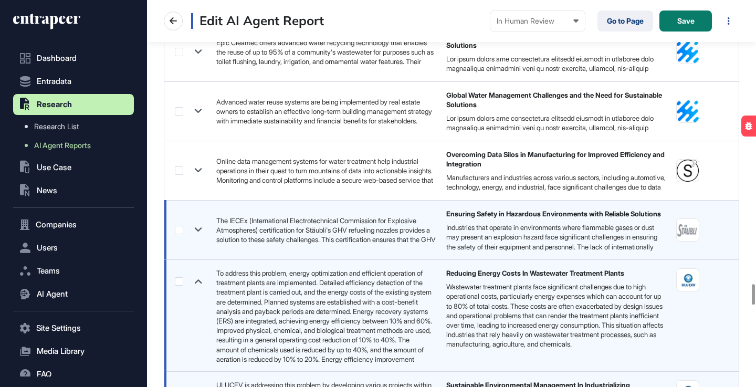
click at [198, 223] on icon at bounding box center [198, 229] width 15 height 15
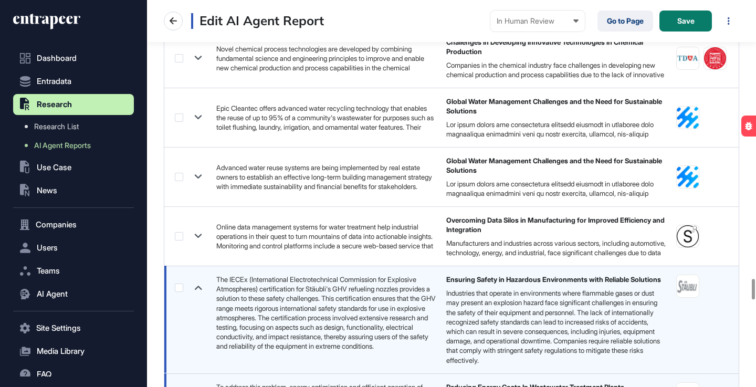
scroll to position [5224, 0]
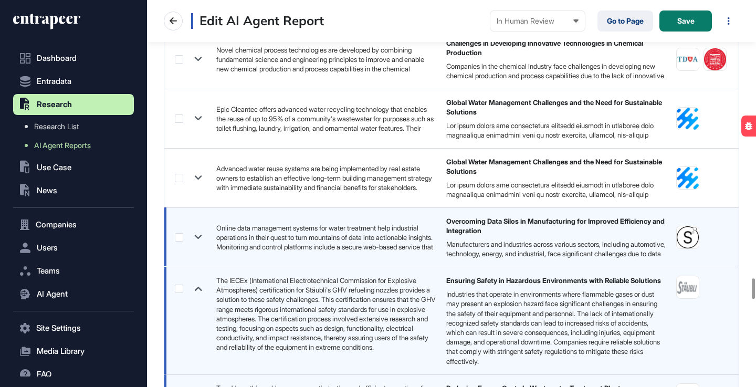
click at [199, 236] on icon at bounding box center [198, 236] width 15 height 15
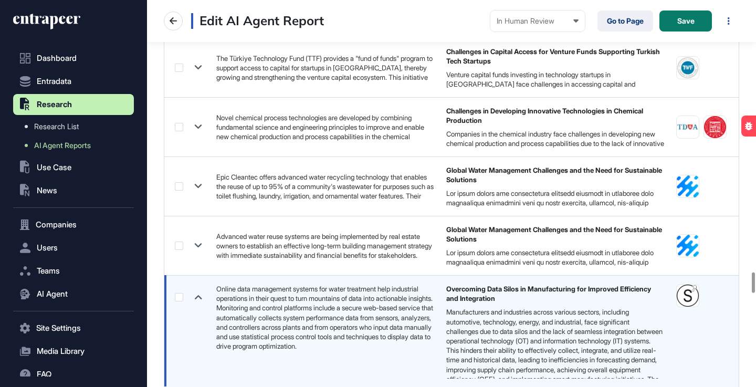
scroll to position [5141, 0]
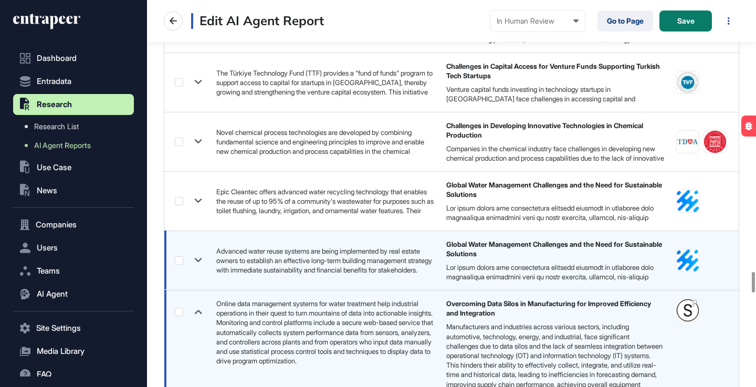
click at [200, 261] on icon at bounding box center [198, 259] width 15 height 15
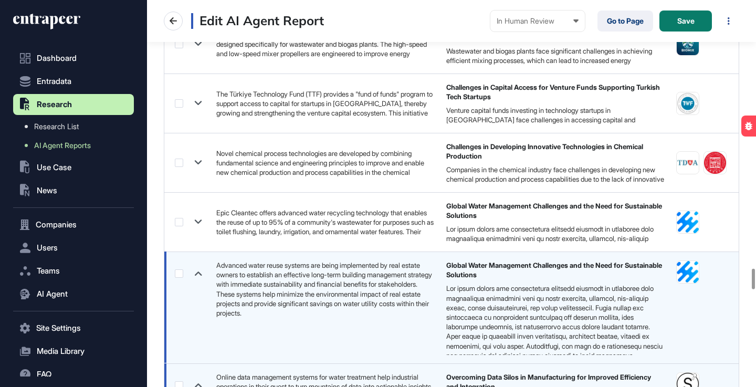
scroll to position [5116, 0]
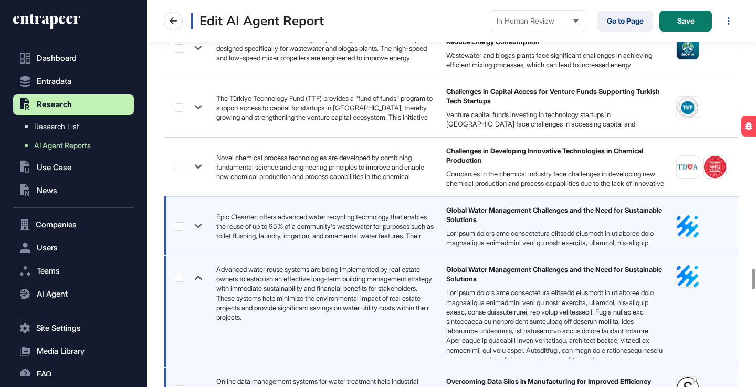
click at [198, 225] on icon at bounding box center [198, 225] width 15 height 15
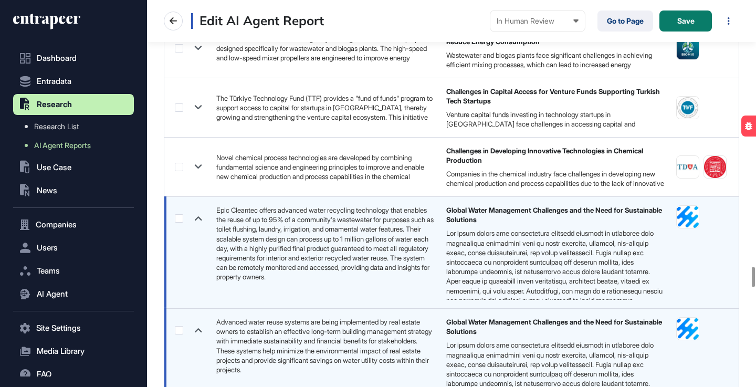
scroll to position [5064, 0]
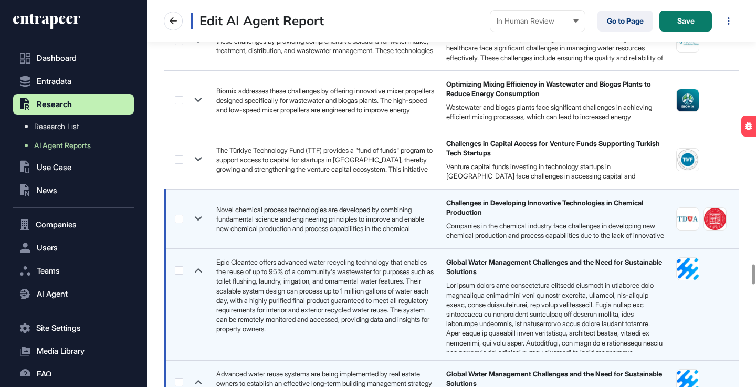
click at [196, 216] on icon at bounding box center [198, 218] width 15 height 15
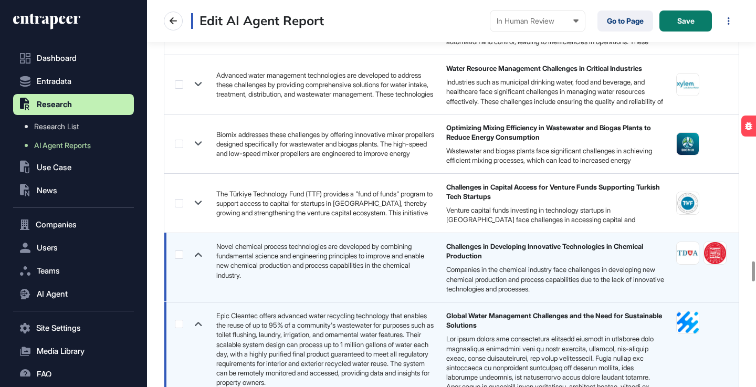
scroll to position [5009, 0]
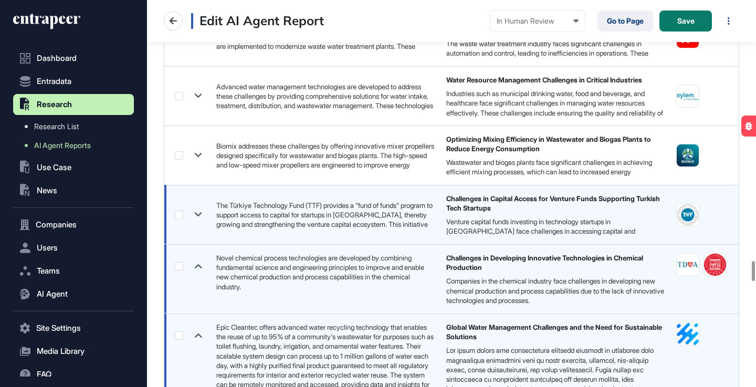
click at [198, 213] on icon at bounding box center [198, 214] width 15 height 15
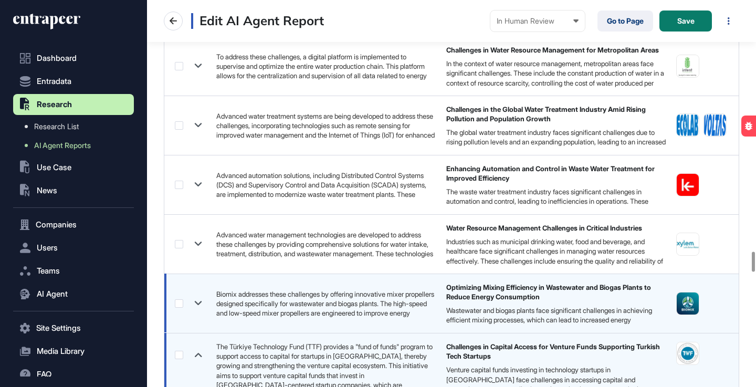
scroll to position [4854, 0]
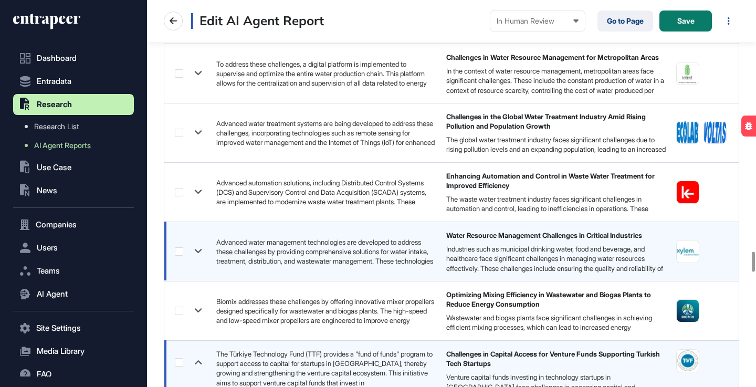
click at [197, 251] on icon at bounding box center [198, 251] width 7 height 4
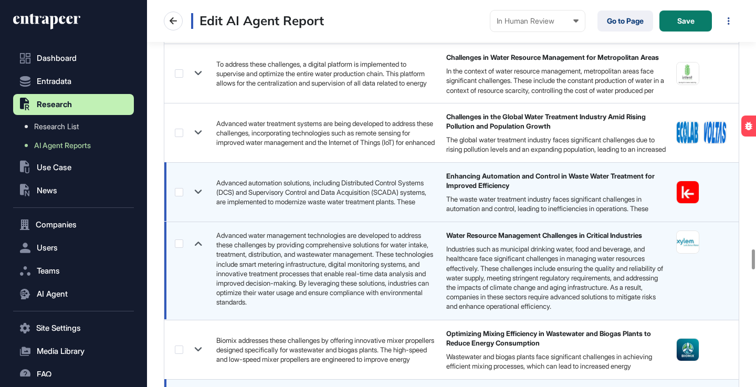
scroll to position [4806, 0]
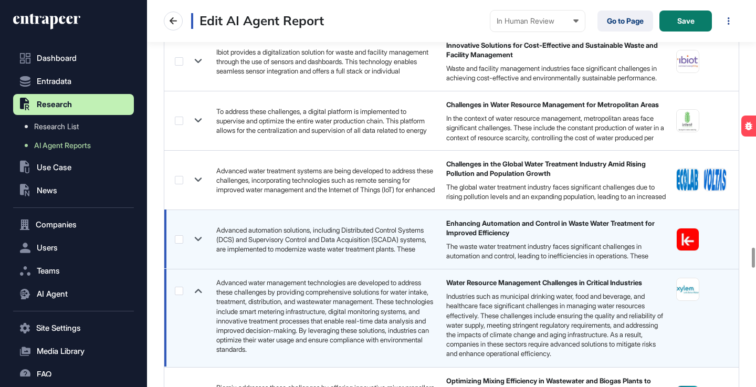
click at [201, 237] on icon at bounding box center [198, 238] width 15 height 15
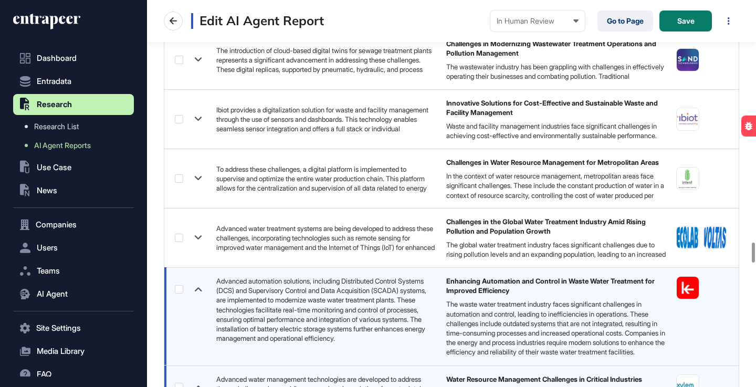
scroll to position [4739, 0]
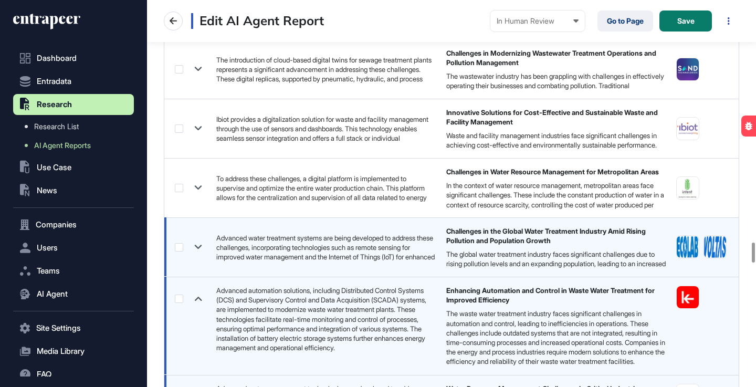
click at [199, 245] on icon at bounding box center [198, 246] width 15 height 15
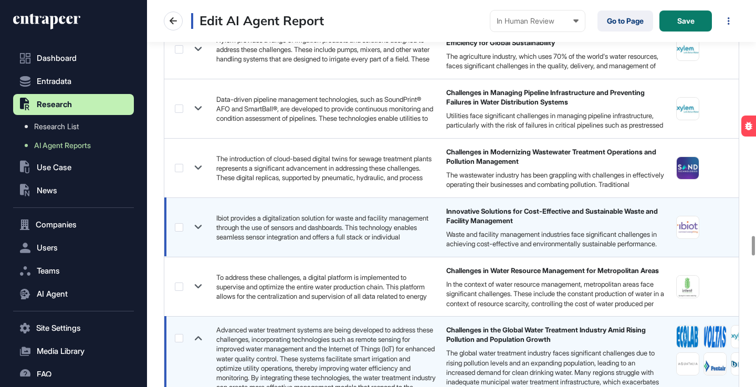
scroll to position [4637, 0]
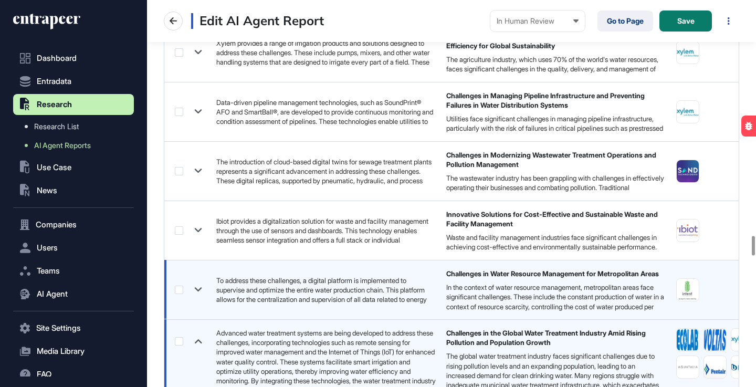
click at [201, 287] on icon at bounding box center [198, 289] width 15 height 15
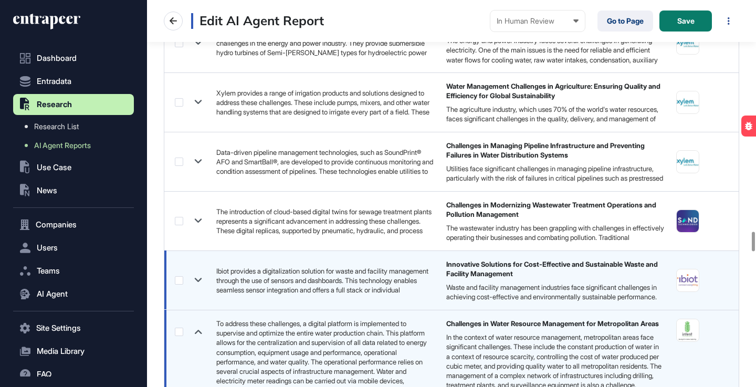
scroll to position [4585, 0]
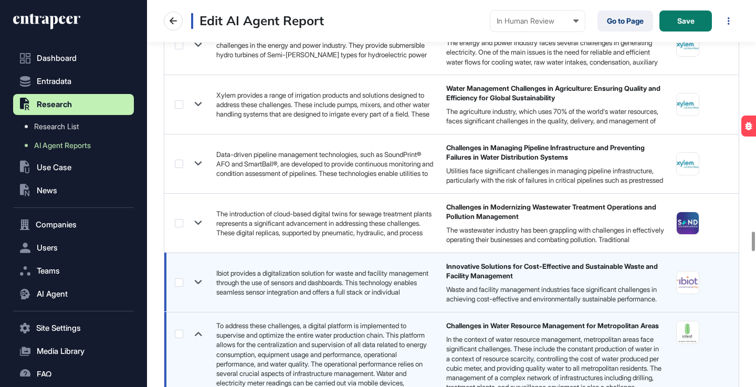
click at [199, 281] on icon at bounding box center [198, 282] width 15 height 15
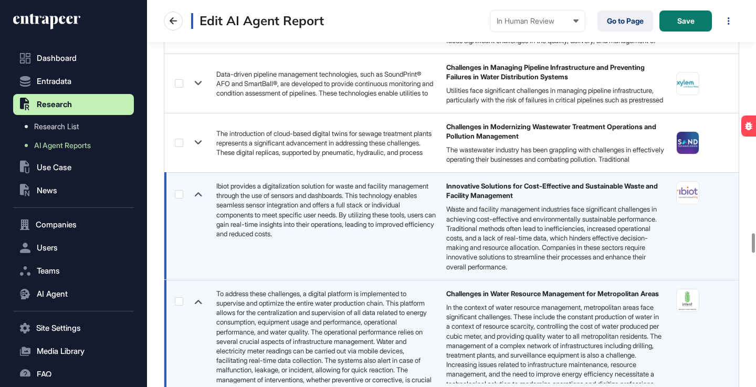
scroll to position [4593, 0]
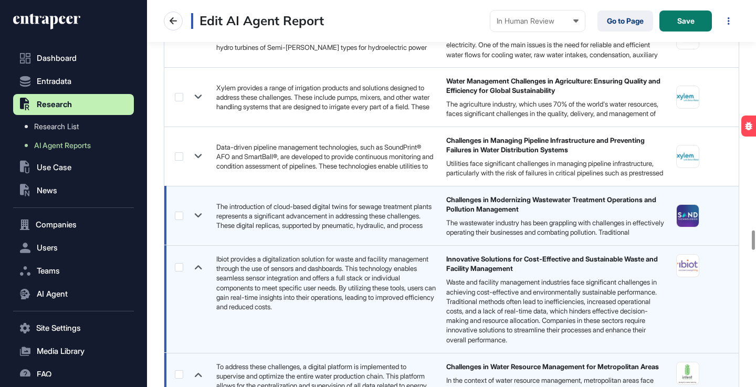
click at [202, 216] on icon at bounding box center [198, 215] width 15 height 15
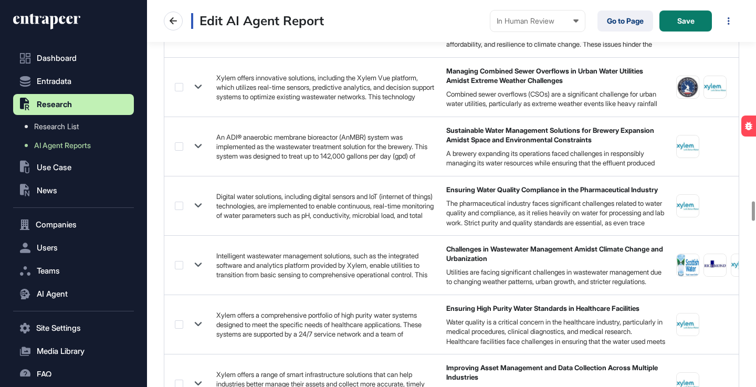
scroll to position [4009, 0]
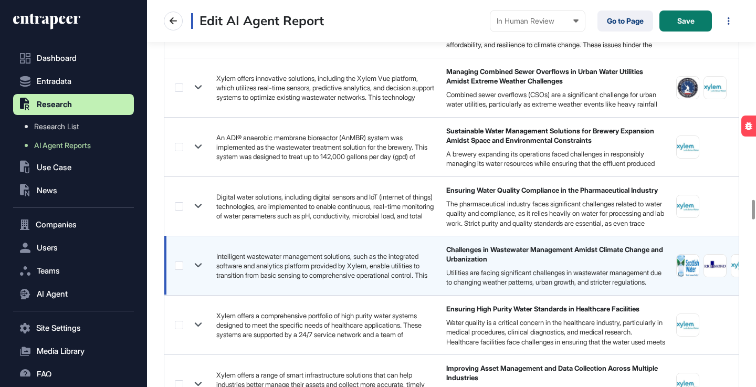
click at [199, 262] on icon at bounding box center [198, 265] width 15 height 15
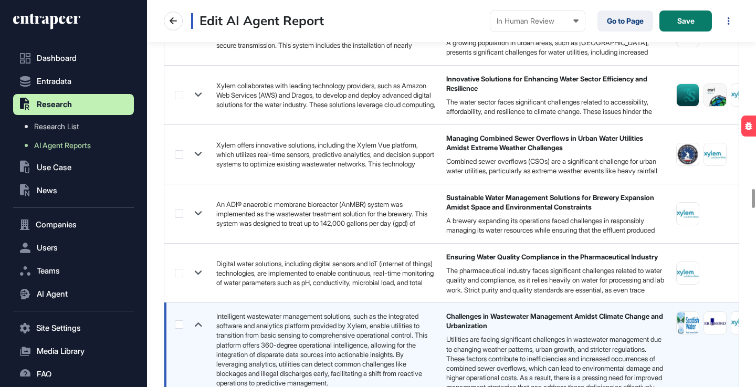
scroll to position [3804, 0]
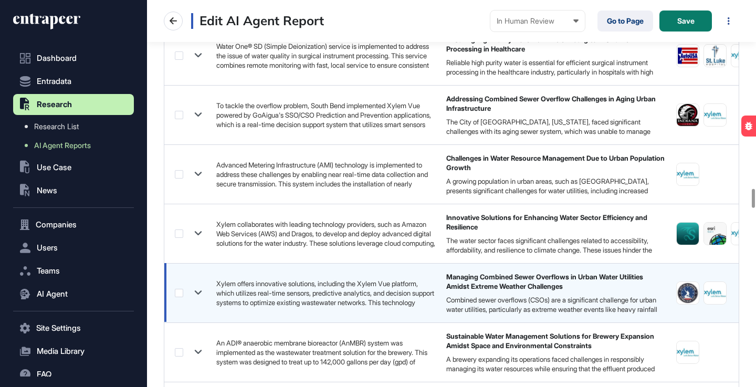
click at [198, 293] on icon at bounding box center [198, 293] width 7 height 4
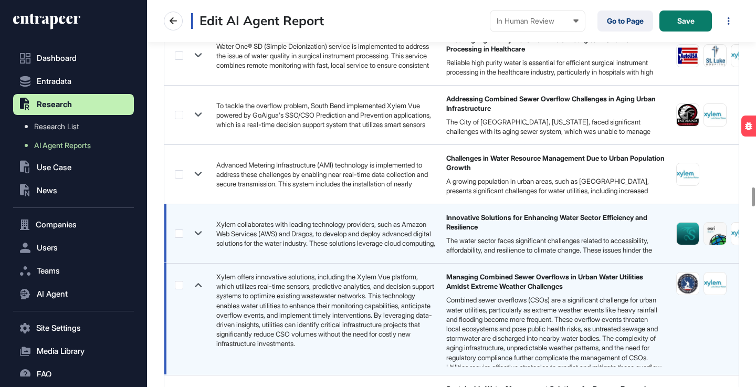
click at [196, 232] on icon at bounding box center [198, 233] width 15 height 15
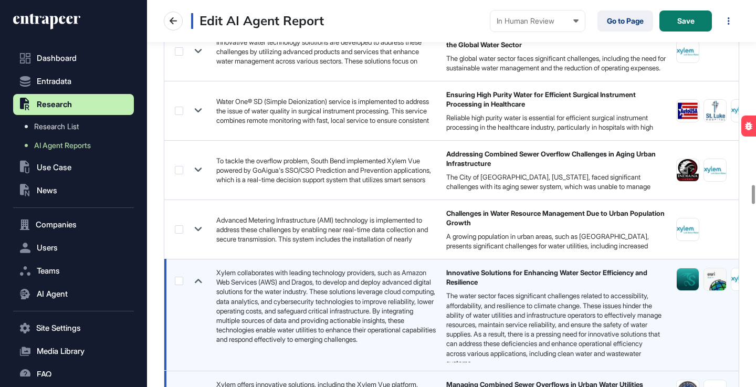
scroll to position [3706, 0]
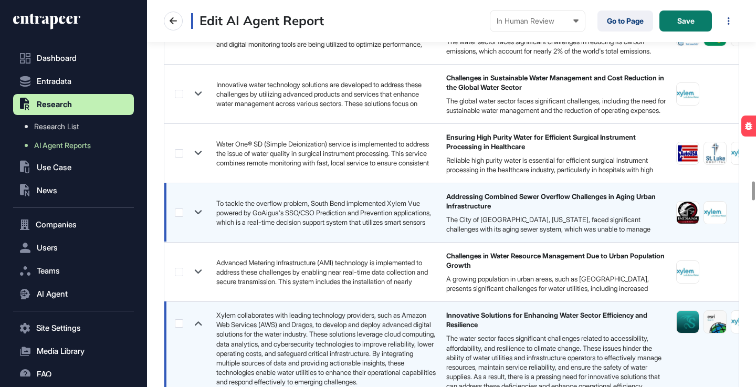
click at [198, 212] on icon at bounding box center [198, 212] width 15 height 15
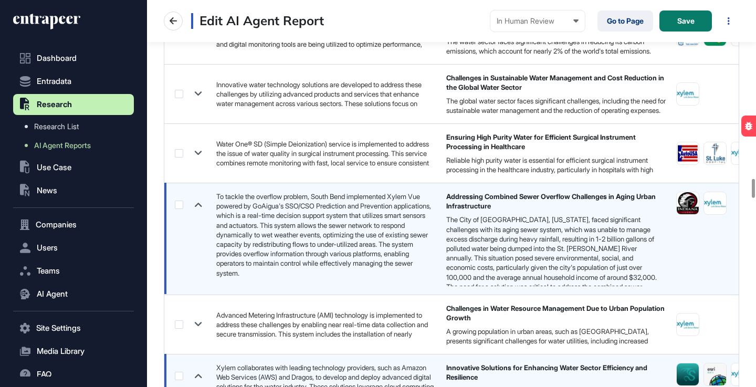
scroll to position [3633, 0]
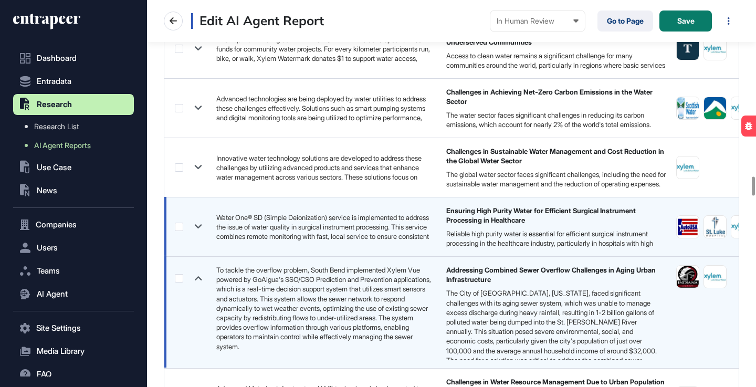
click at [200, 226] on icon at bounding box center [198, 227] width 7 height 4
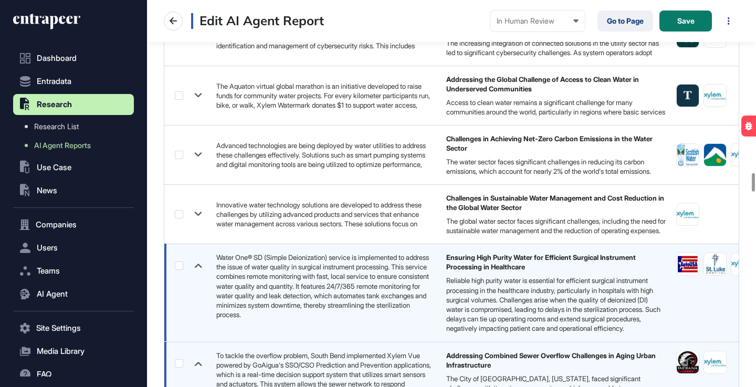
scroll to position [3569, 0]
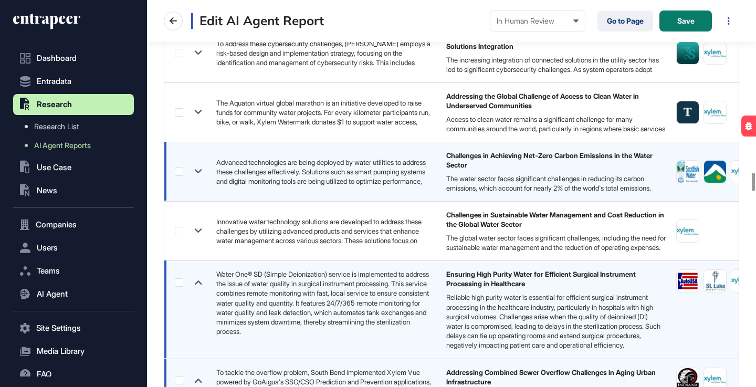
click at [197, 174] on icon at bounding box center [198, 171] width 15 height 15
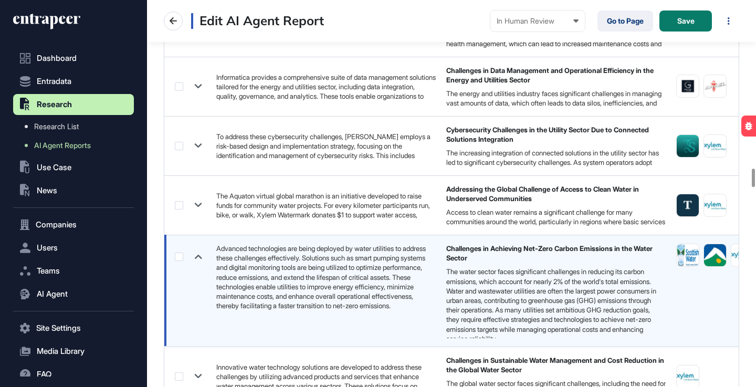
scroll to position [3474, 0]
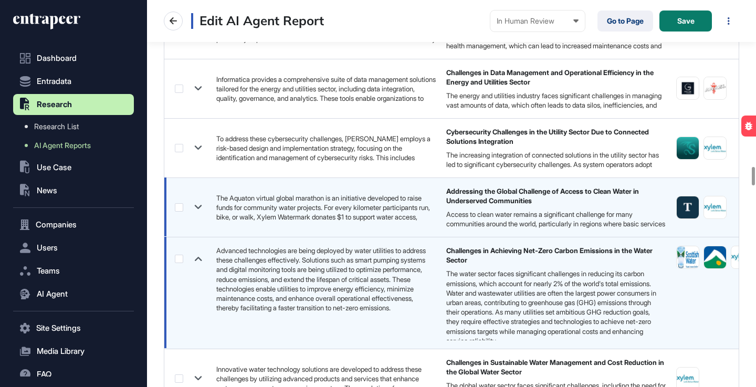
click at [199, 204] on icon at bounding box center [198, 206] width 15 height 15
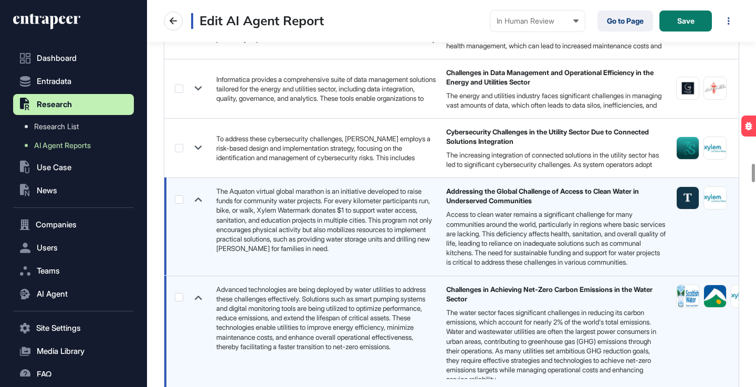
scroll to position [3409, 0]
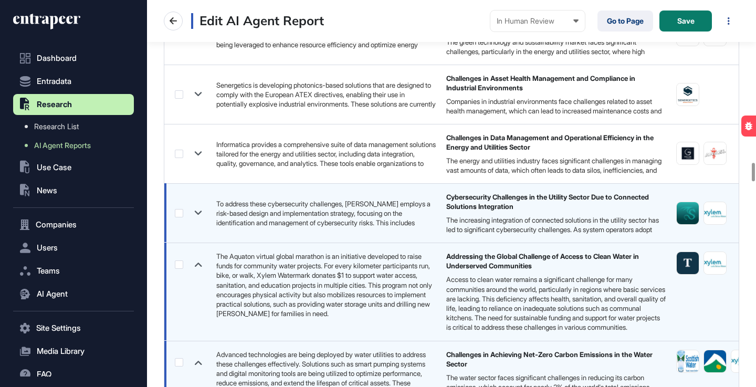
click at [198, 213] on icon at bounding box center [198, 213] width 7 height 4
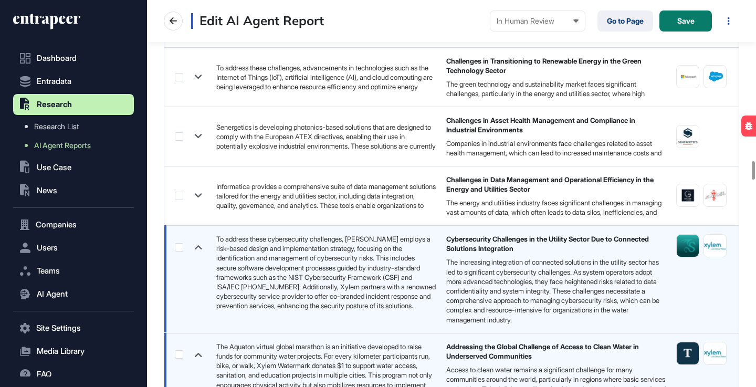
scroll to position [3344, 0]
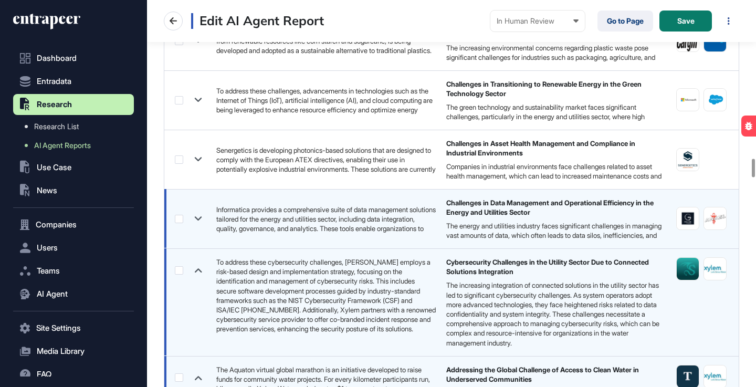
click at [197, 217] on icon at bounding box center [198, 218] width 15 height 15
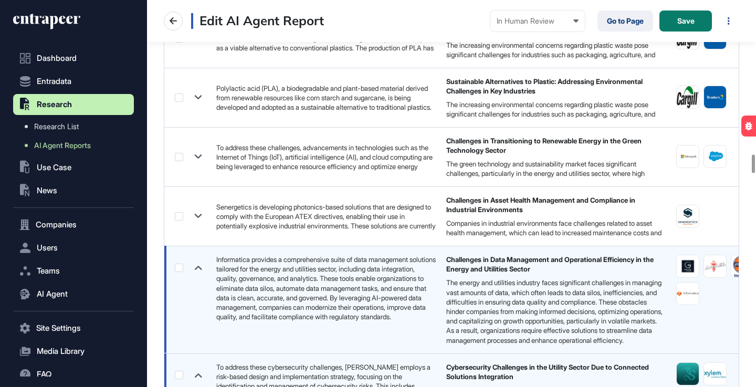
scroll to position [3277, 0]
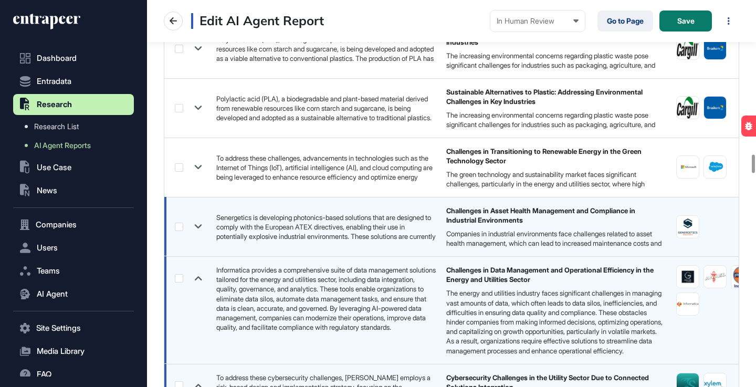
click at [201, 227] on icon at bounding box center [198, 226] width 15 height 15
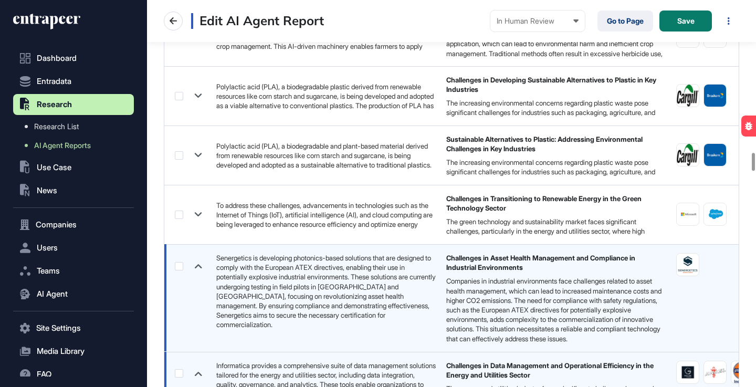
scroll to position [3200, 0]
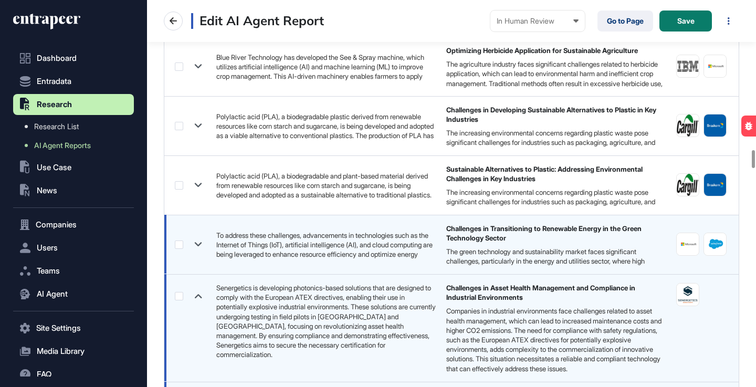
click at [196, 241] on icon at bounding box center [198, 244] width 15 height 15
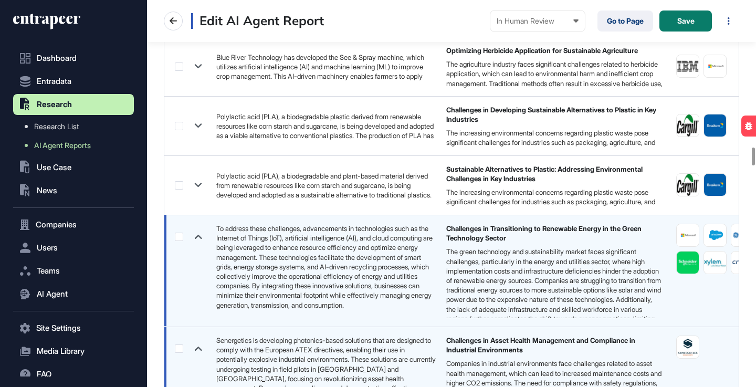
scroll to position [3157, 0]
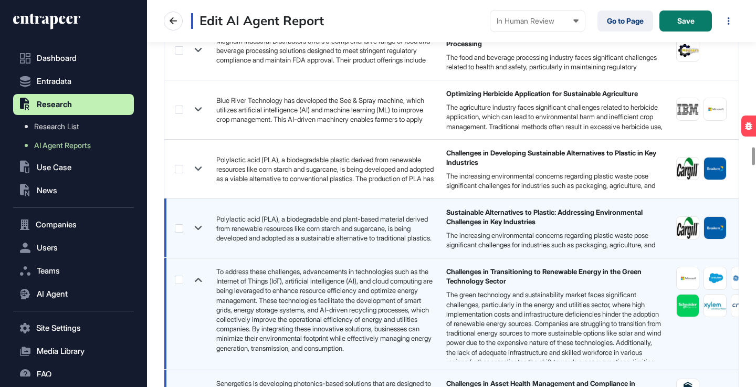
click at [196, 226] on icon at bounding box center [198, 227] width 15 height 15
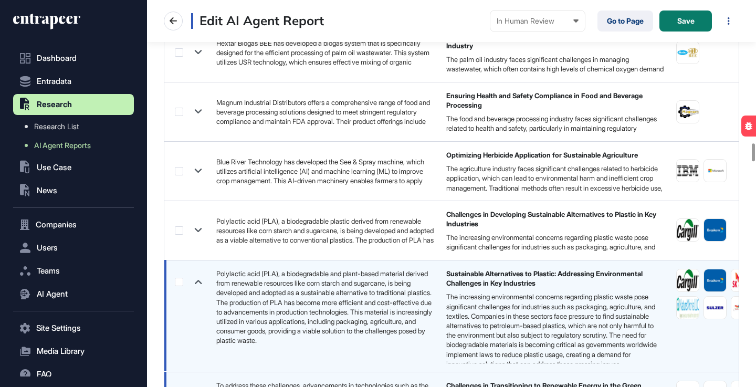
scroll to position [3094, 0]
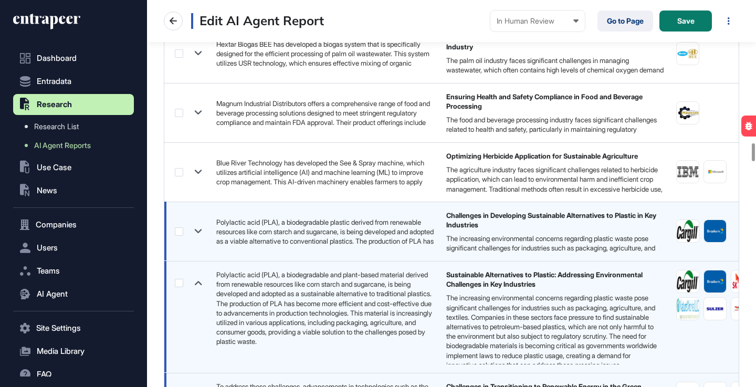
click at [198, 228] on icon at bounding box center [198, 231] width 15 height 15
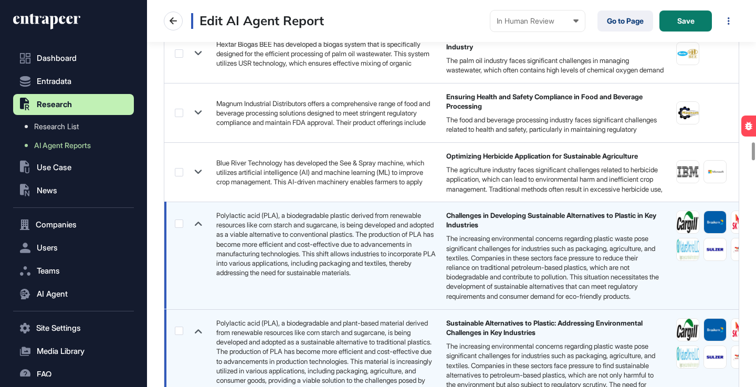
scroll to position [3050, 0]
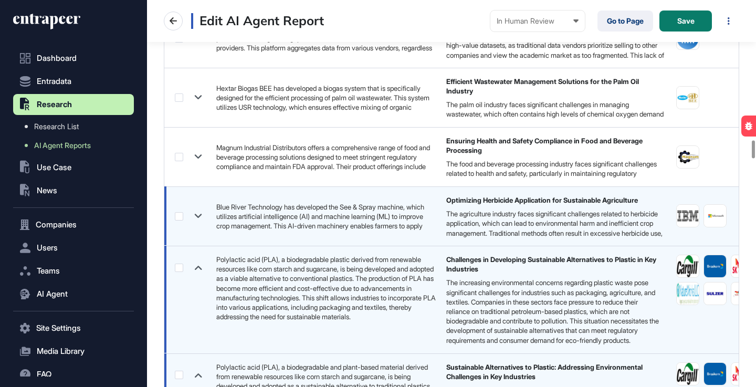
click at [197, 216] on icon at bounding box center [198, 216] width 7 height 4
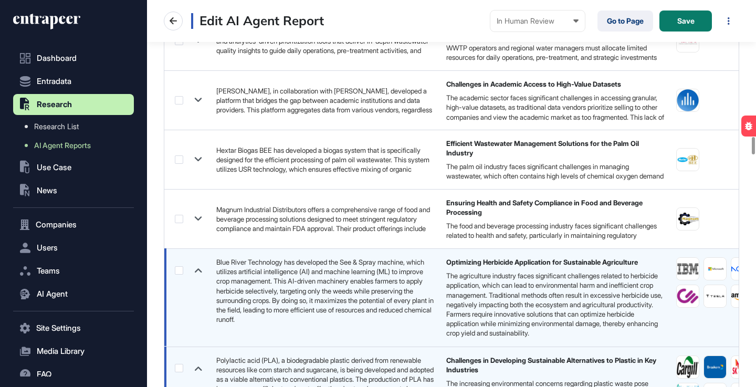
scroll to position [2981, 0]
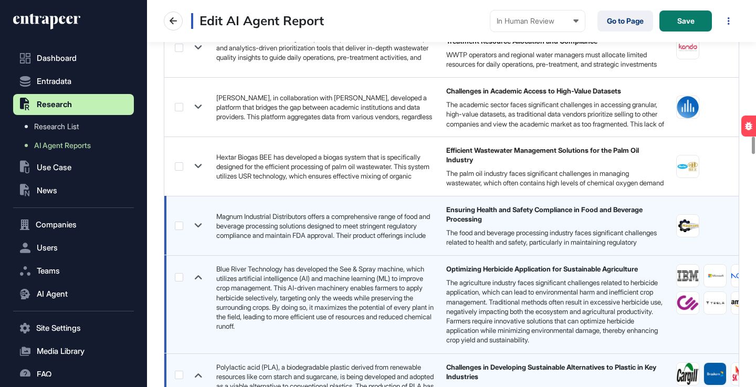
click at [195, 223] on icon at bounding box center [198, 225] width 15 height 15
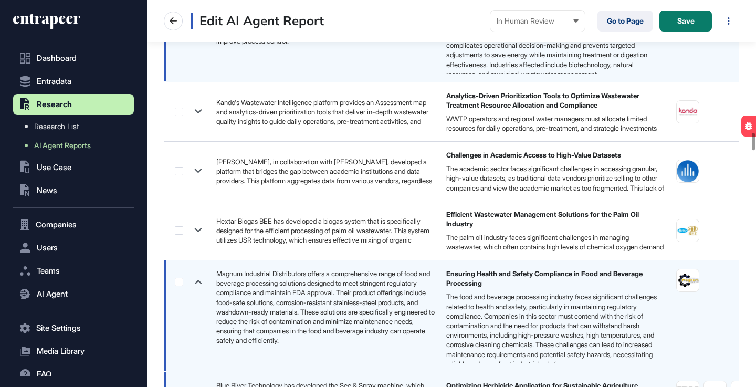
scroll to position [2902, 0]
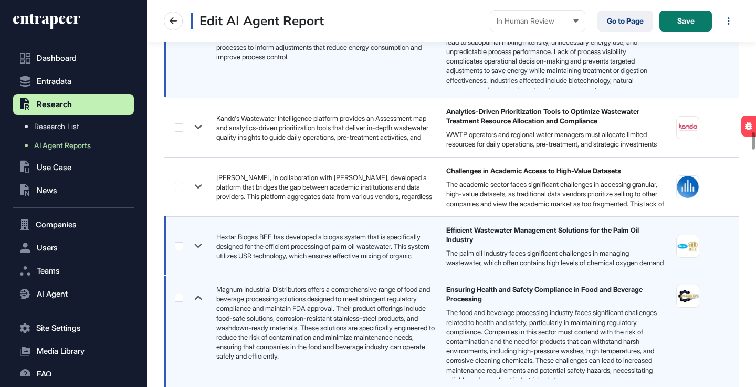
click at [201, 243] on icon at bounding box center [198, 245] width 15 height 15
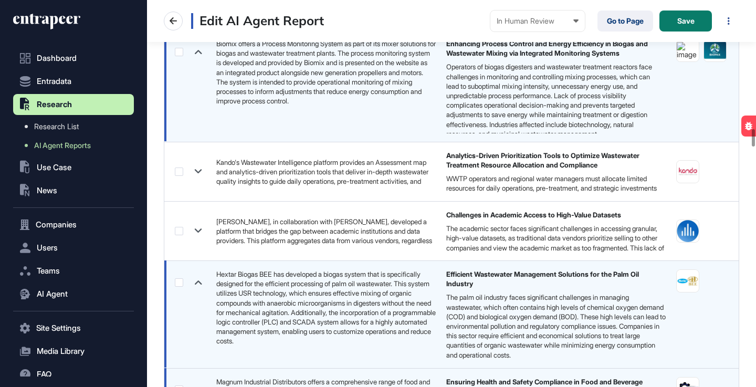
scroll to position [0, 0]
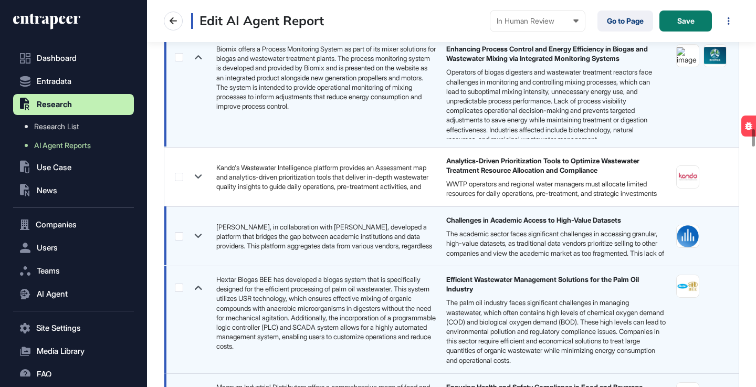
click at [199, 238] on icon at bounding box center [198, 235] width 15 height 15
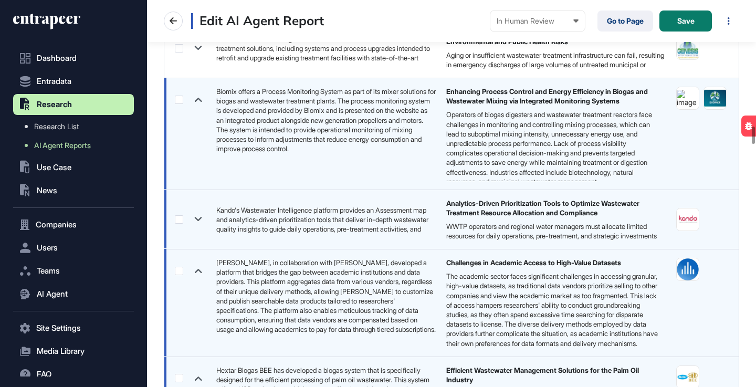
click at [195, 212] on icon at bounding box center [198, 219] width 15 height 15
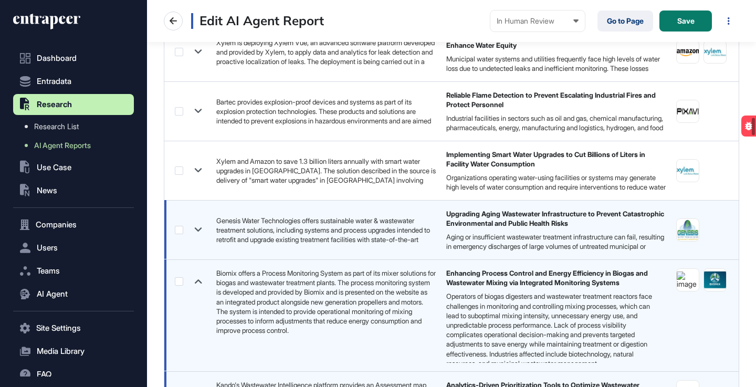
click at [199, 224] on icon at bounding box center [198, 229] width 15 height 15
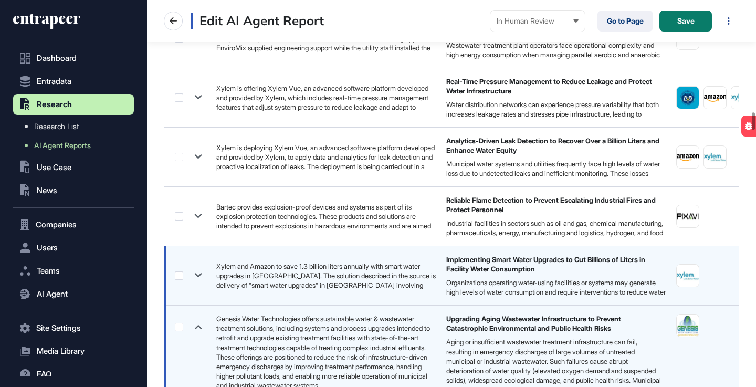
click at [200, 275] on icon at bounding box center [198, 275] width 7 height 4
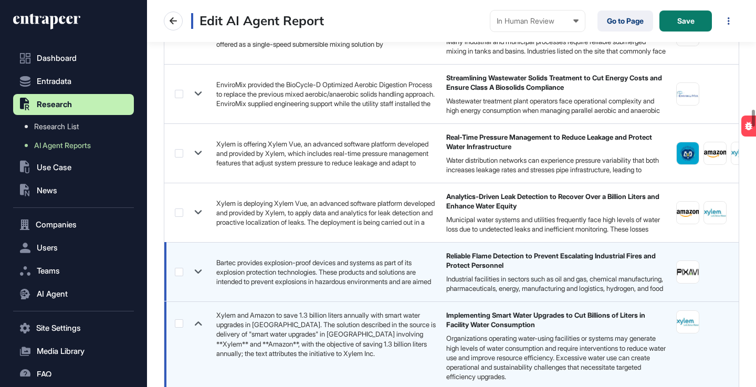
click at [196, 275] on icon at bounding box center [198, 271] width 15 height 15
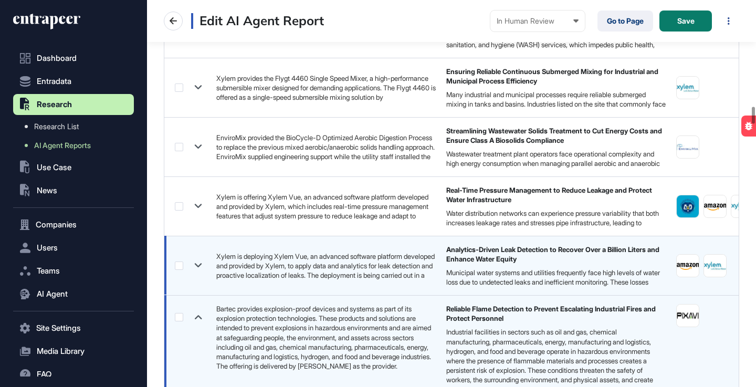
click at [203, 265] on icon at bounding box center [198, 265] width 15 height 15
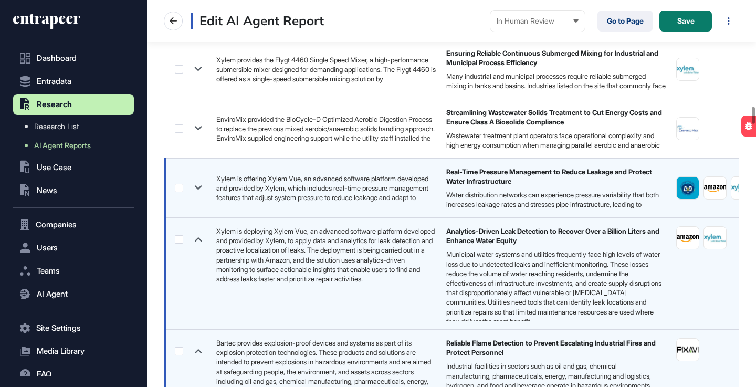
click at [197, 185] on icon at bounding box center [198, 187] width 15 height 15
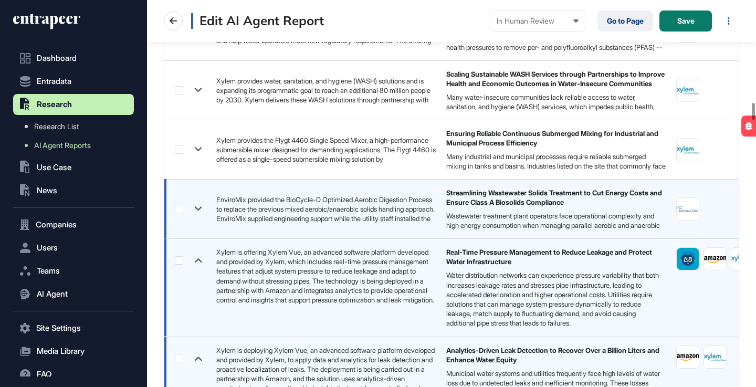
click at [197, 208] on icon at bounding box center [198, 208] width 15 height 15
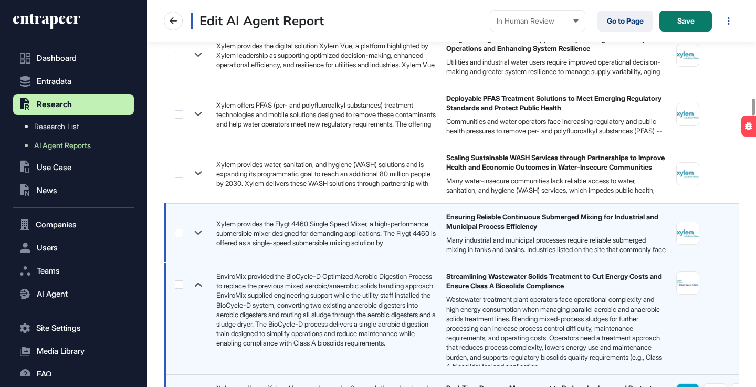
click at [202, 233] on icon at bounding box center [198, 232] width 15 height 15
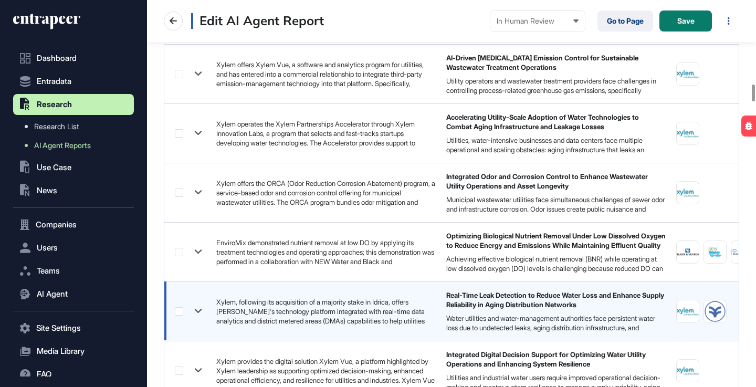
click at [203, 306] on icon at bounding box center [198, 310] width 15 height 15
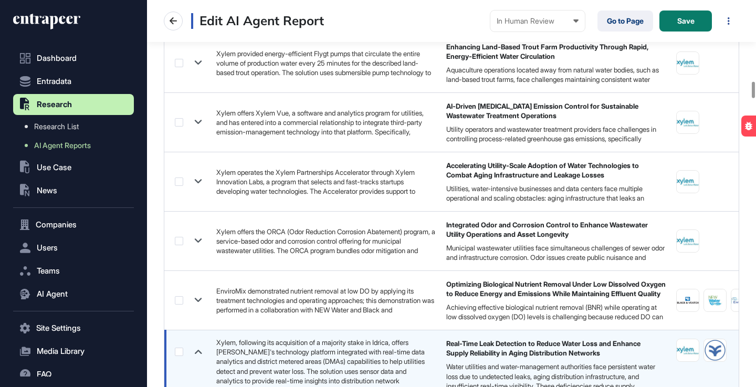
scroll to position [1897, 0]
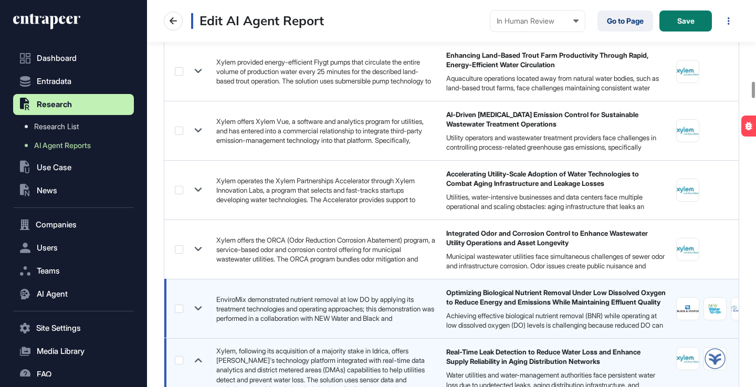
click at [196, 307] on icon at bounding box center [198, 308] width 15 height 15
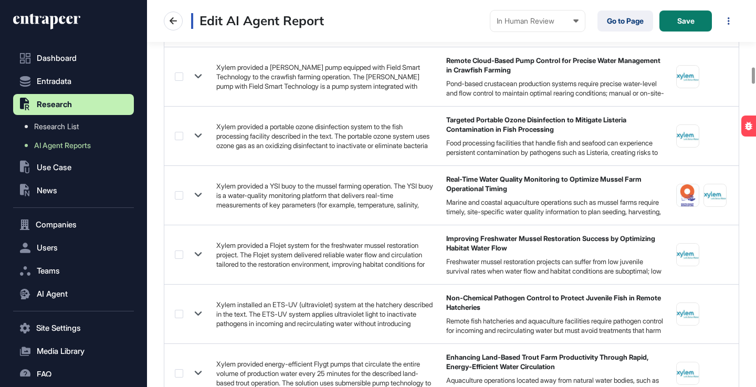
scroll to position [1566, 0]
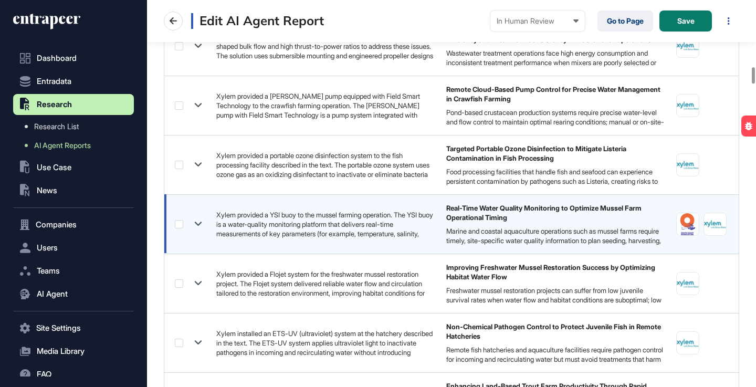
click at [200, 224] on icon at bounding box center [198, 224] width 7 height 4
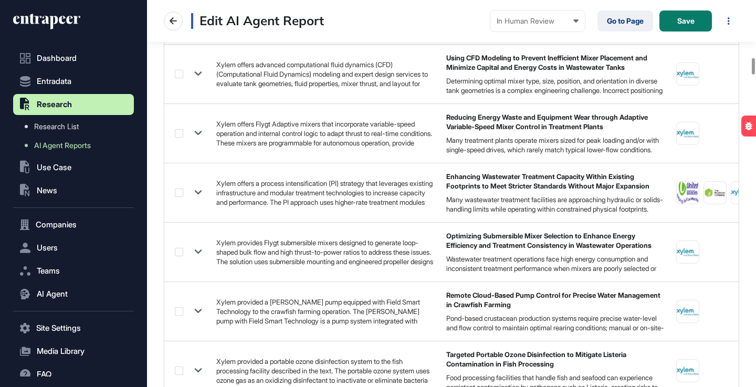
scroll to position [1357, 0]
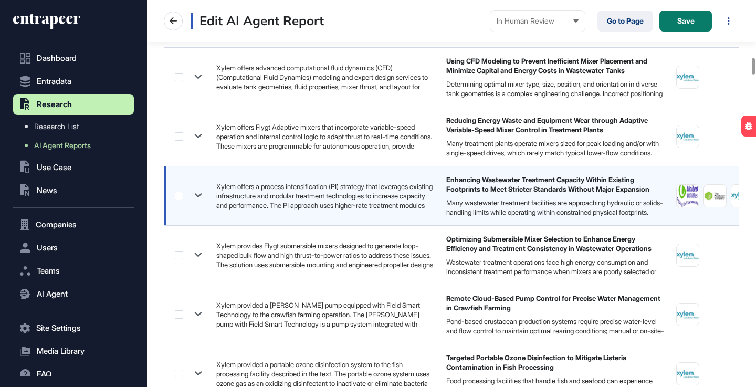
click at [201, 195] on icon at bounding box center [198, 195] width 15 height 15
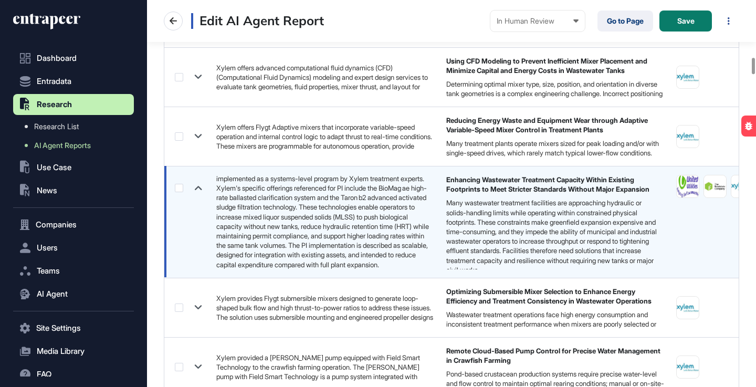
scroll to position [0, 0]
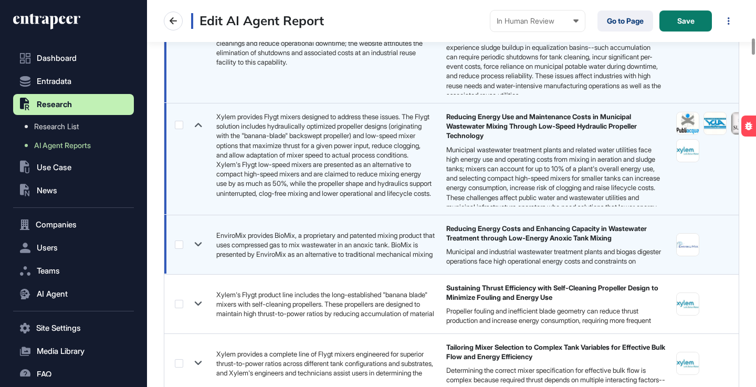
click at [197, 242] on icon at bounding box center [198, 244] width 15 height 15
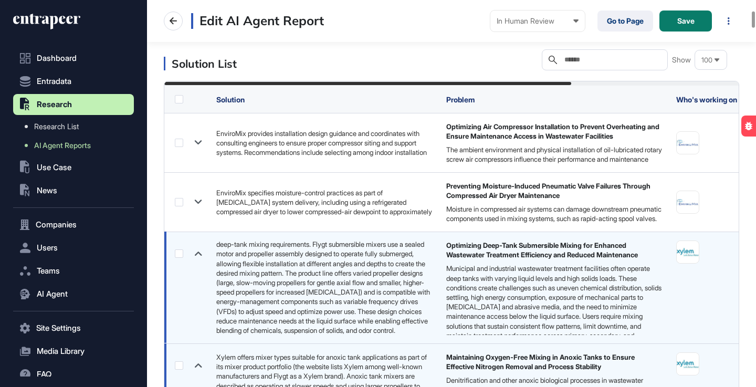
scroll to position [214, 0]
